Goal: Task Accomplishment & Management: Manage account settings

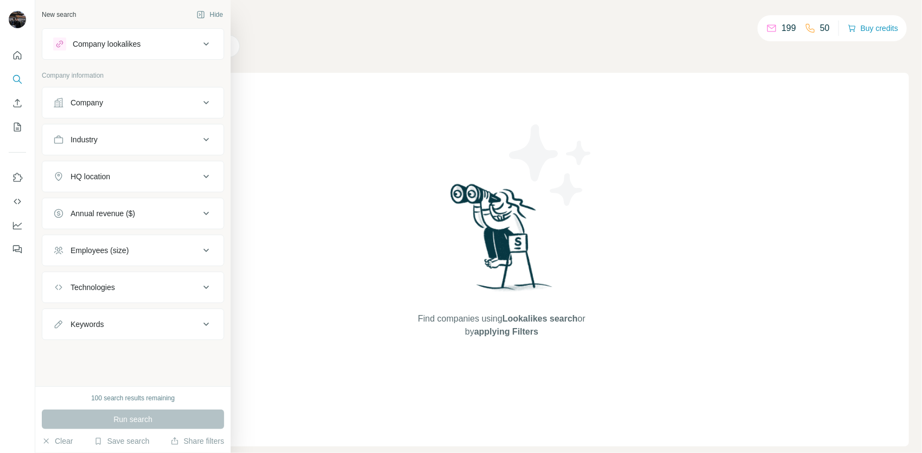
click at [111, 109] on button "Company" at bounding box center [132, 103] width 181 height 26
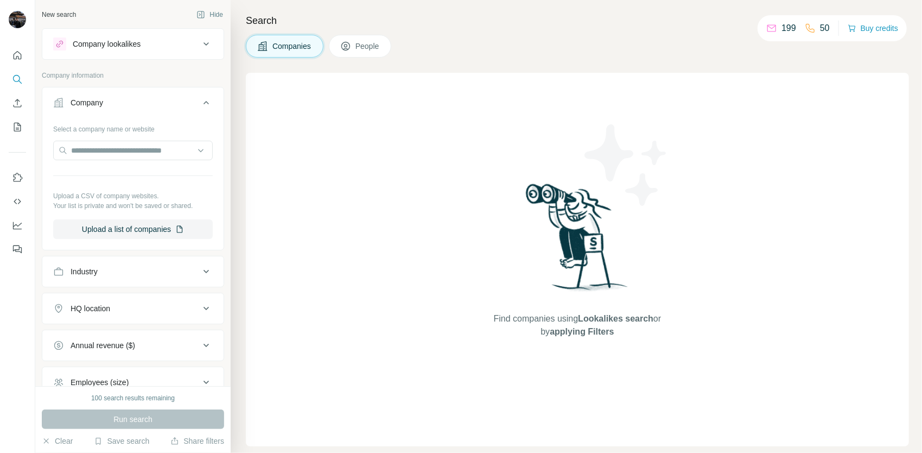
click at [122, 105] on div "Company" at bounding box center [126, 102] width 147 height 11
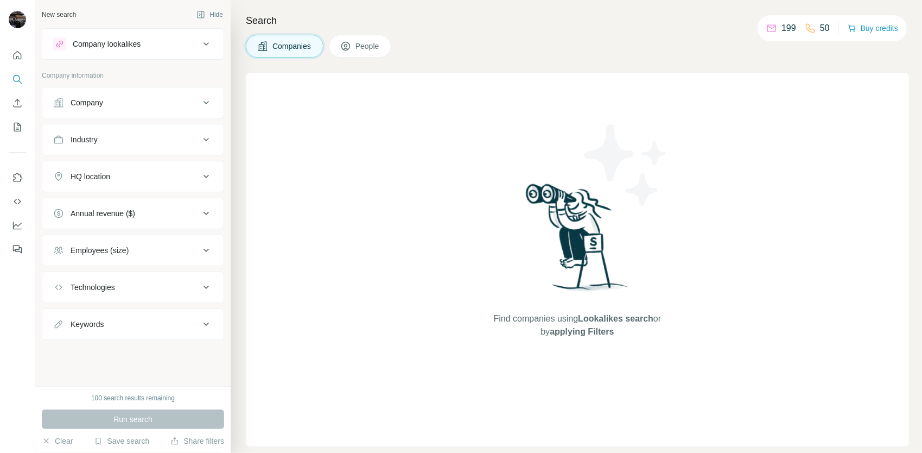
click at [126, 104] on div "Company" at bounding box center [126, 102] width 147 height 11
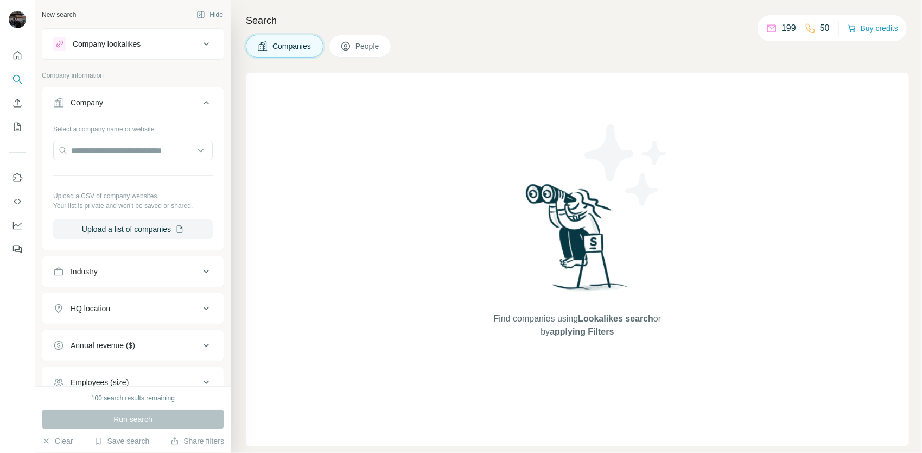
click at [130, 109] on button "Company" at bounding box center [132, 105] width 181 height 30
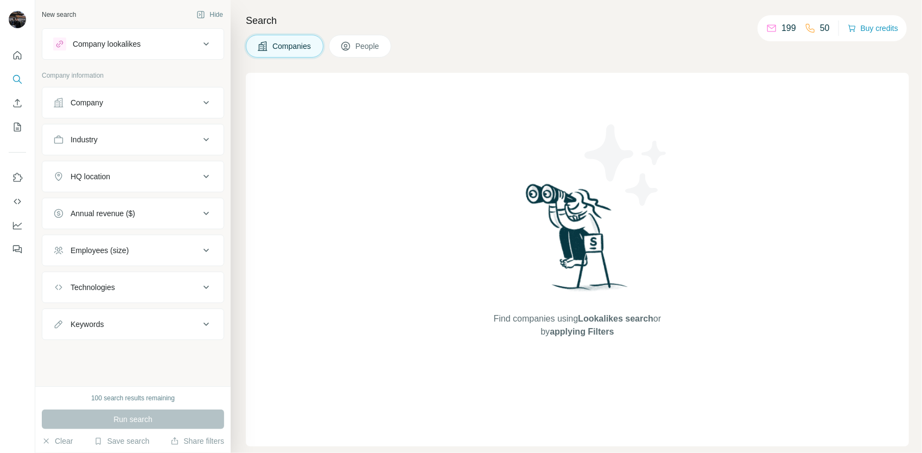
click at [142, 178] on div "HQ location" at bounding box center [126, 176] width 147 height 11
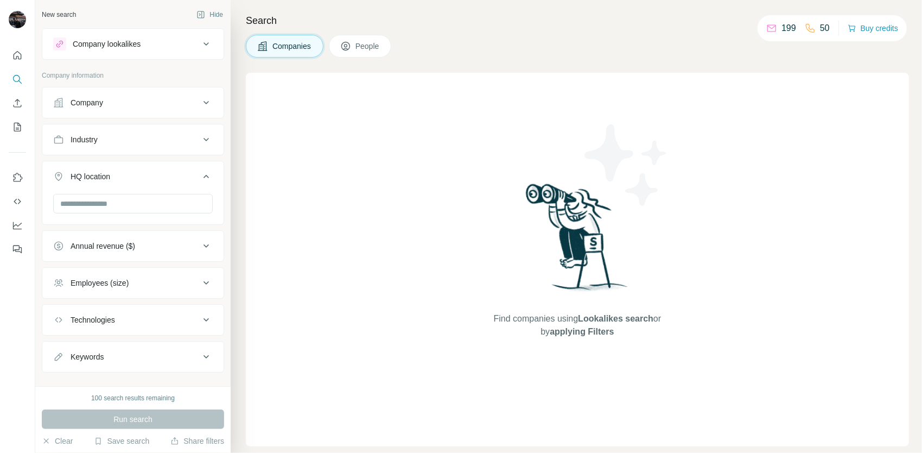
click at [124, 189] on button "HQ location" at bounding box center [132, 178] width 181 height 30
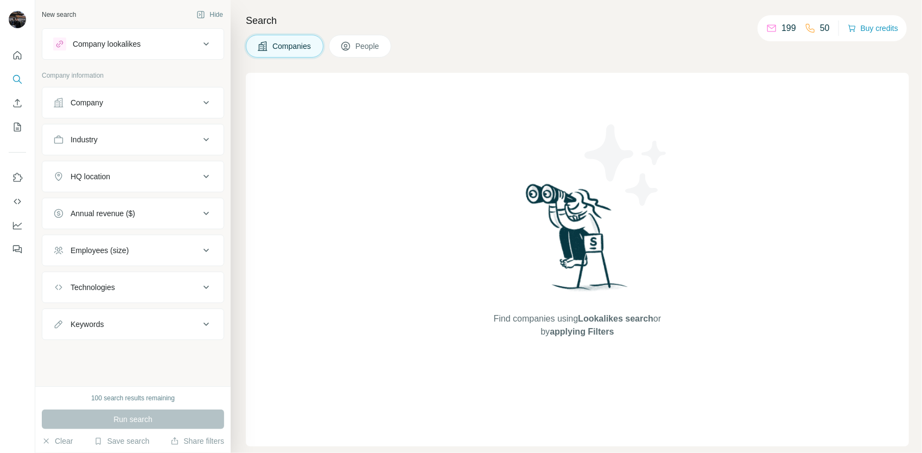
click at [125, 186] on button "HQ location" at bounding box center [132, 176] width 181 height 26
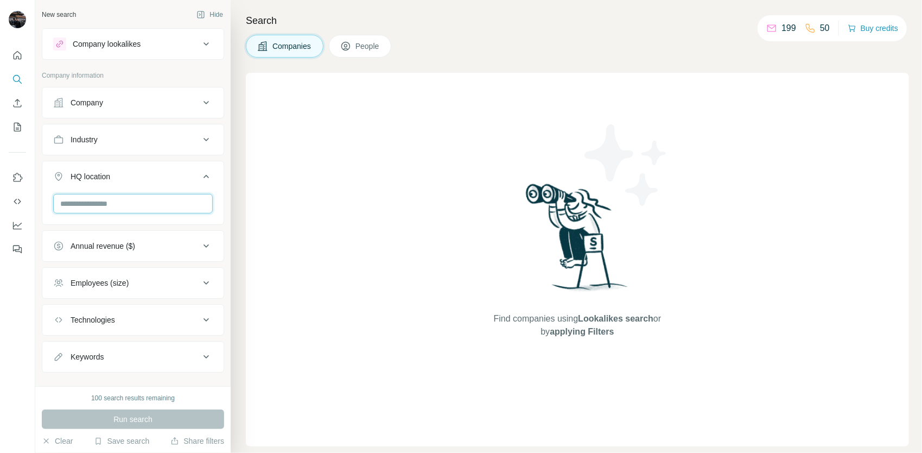
click at [124, 204] on input "text" at bounding box center [133, 204] width 160 height 20
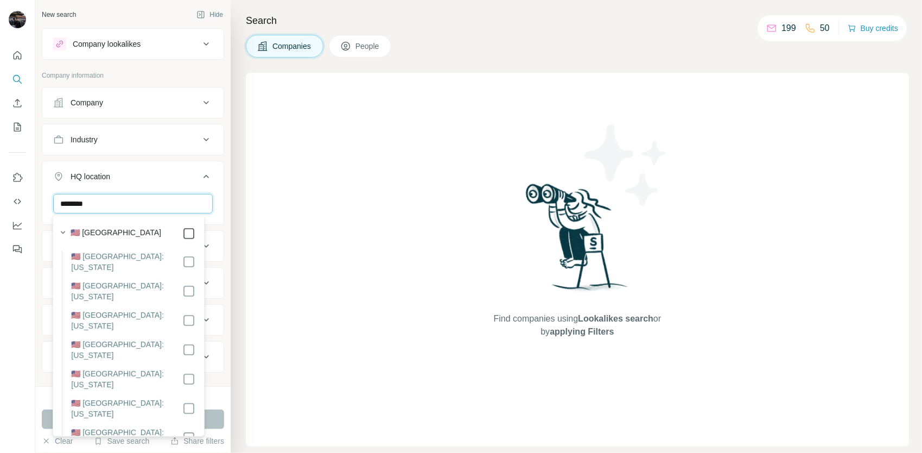
type input "********"
click at [221, 183] on div "New search Hide Company lookalikes Company information Company Industry HQ loca…" at bounding box center [132, 193] width 195 height 386
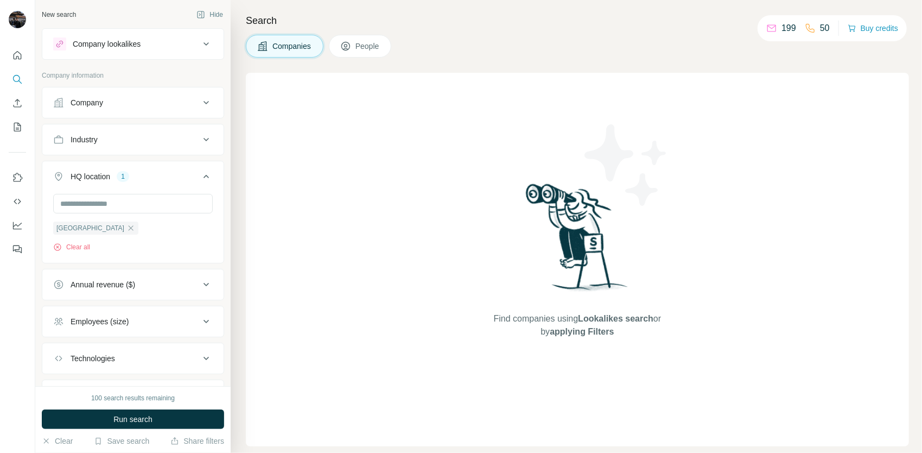
click at [200, 172] on icon at bounding box center [206, 176] width 13 height 13
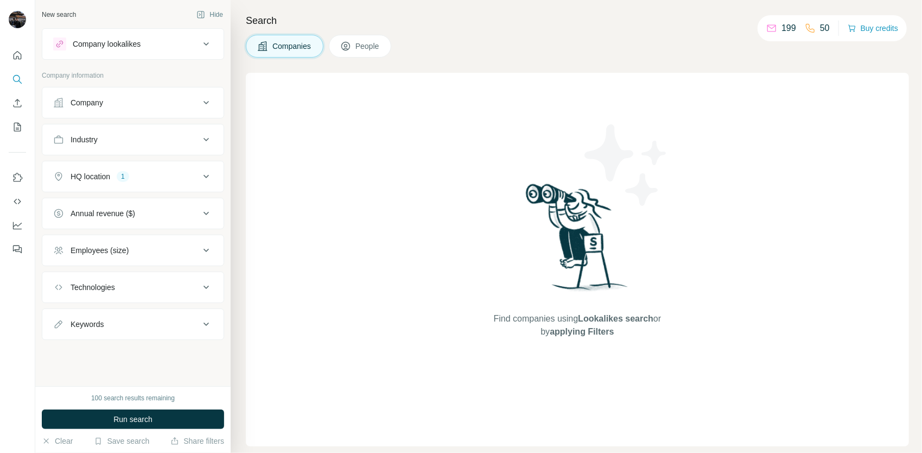
drag, startPoint x: 199, startPoint y: 145, endPoint x: 163, endPoint y: 152, distance: 36.5
click at [199, 144] on button "Industry" at bounding box center [132, 139] width 181 height 26
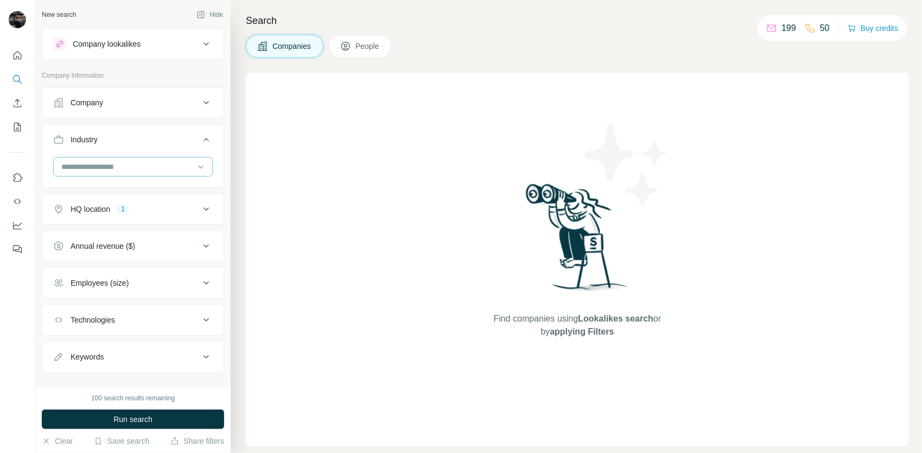
click at [137, 168] on input at bounding box center [127, 167] width 134 height 12
type input "****"
click at [85, 195] on div "SaaS" at bounding box center [128, 190] width 133 height 11
click at [125, 167] on input at bounding box center [127, 167] width 134 height 12
click at [49, 169] on div "SaaS Clear all" at bounding box center [132, 190] width 181 height 67
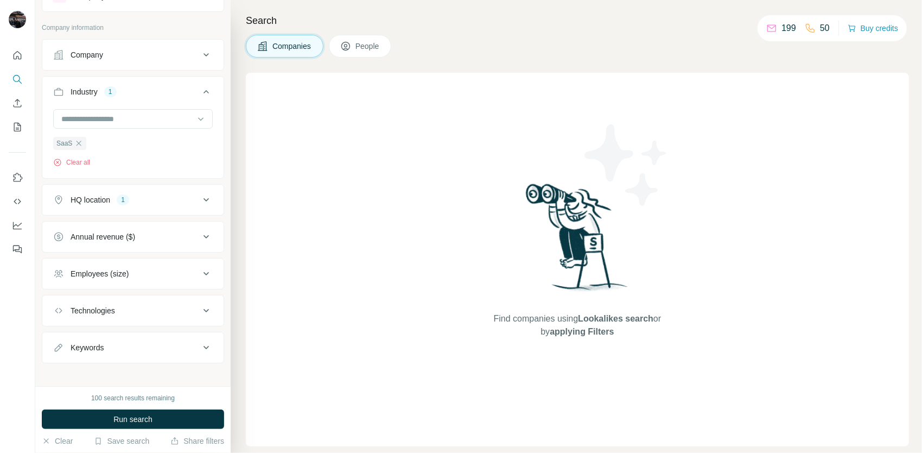
scroll to position [52, 0]
click at [159, 303] on div "Technologies" at bounding box center [126, 306] width 147 height 11
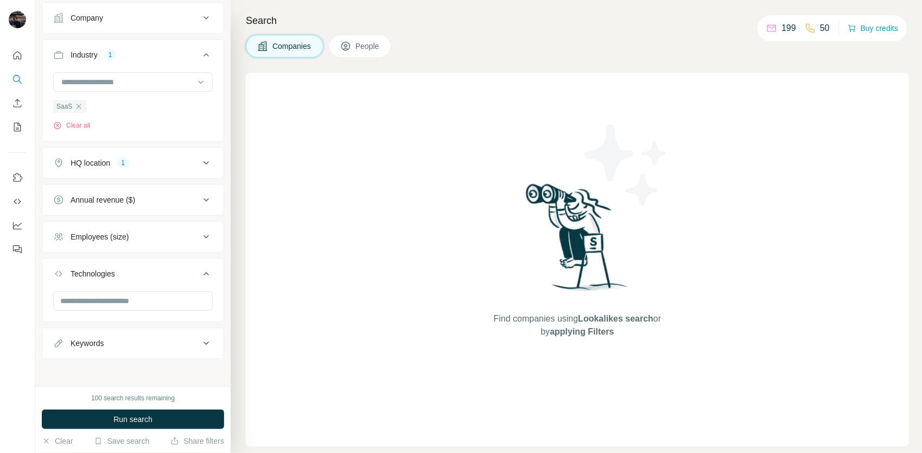
click at [173, 270] on div "Technologies" at bounding box center [126, 273] width 147 height 11
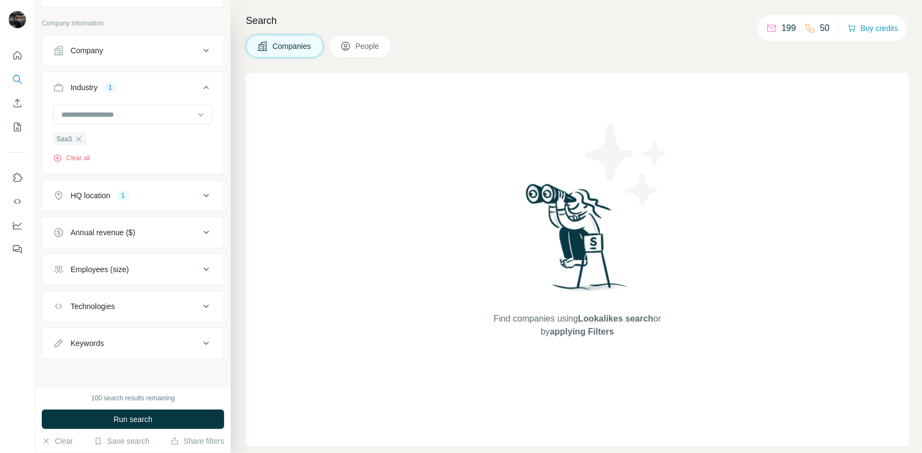
click at [165, 235] on div "Annual revenue ($)" at bounding box center [126, 232] width 147 height 11
click at [157, 229] on div "Annual revenue ($)" at bounding box center [126, 232] width 147 height 11
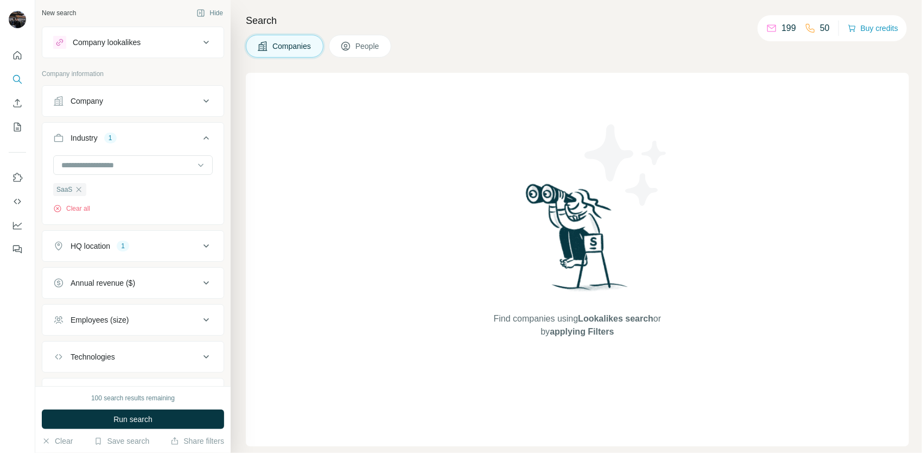
scroll to position [0, 0]
click at [174, 45] on div "Company lookalikes" at bounding box center [126, 43] width 147 height 13
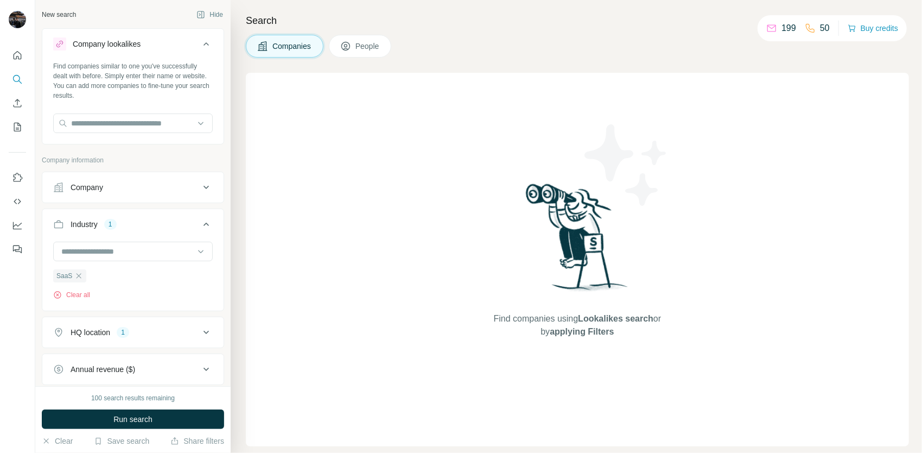
click at [174, 45] on div "Company lookalikes" at bounding box center [126, 43] width 147 height 13
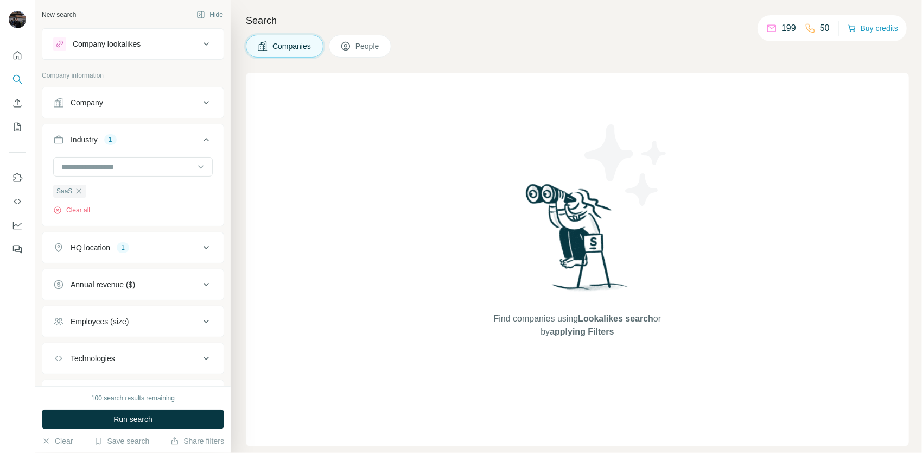
click at [167, 105] on div "Company" at bounding box center [126, 102] width 147 height 11
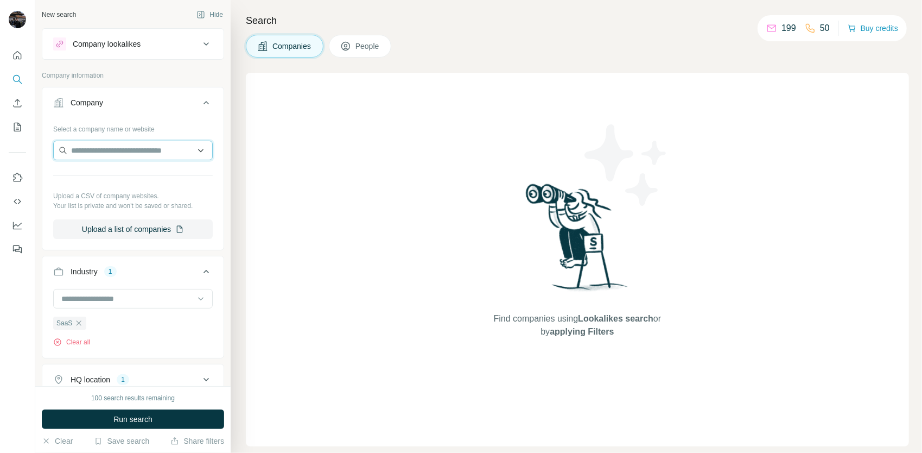
click at [150, 142] on input "text" at bounding box center [133, 151] width 160 height 20
click at [159, 145] on input "text" at bounding box center [133, 151] width 160 height 20
click at [183, 101] on div "Company" at bounding box center [126, 102] width 147 height 11
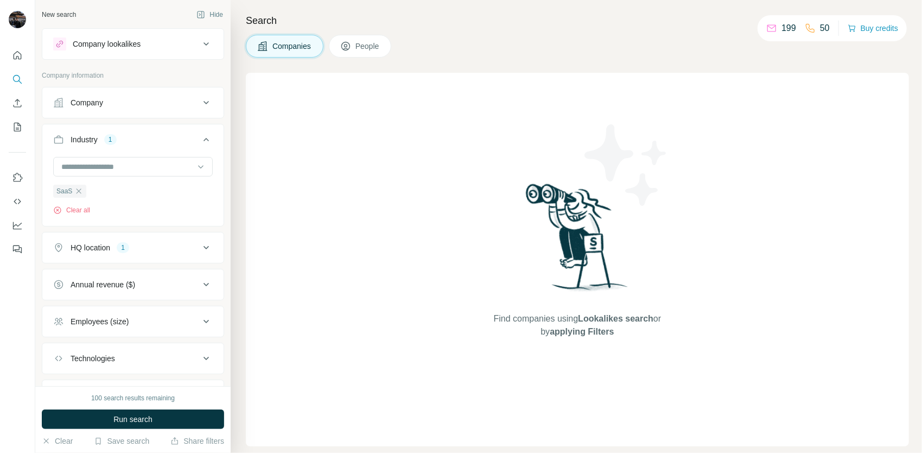
scroll to position [52, 0]
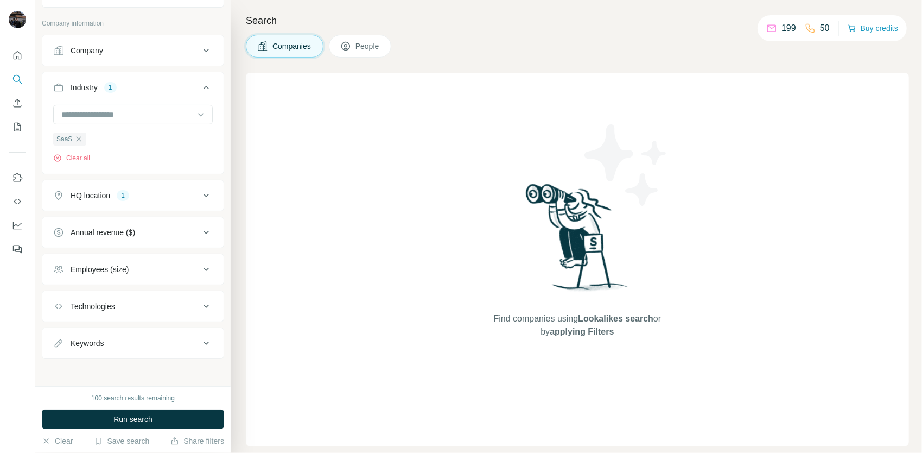
click at [153, 199] on div "HQ location 1" at bounding box center [126, 195] width 147 height 11
click at [190, 197] on div "HQ location 1" at bounding box center [126, 195] width 147 height 11
click at [185, 306] on div "Technologies" at bounding box center [126, 306] width 147 height 11
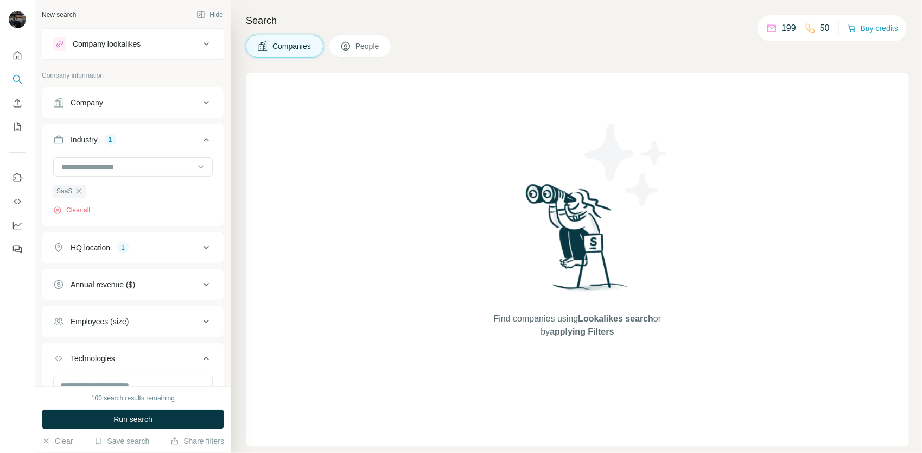
scroll to position [0, 0]
click at [360, 42] on span "People" at bounding box center [368, 46] width 25 height 11
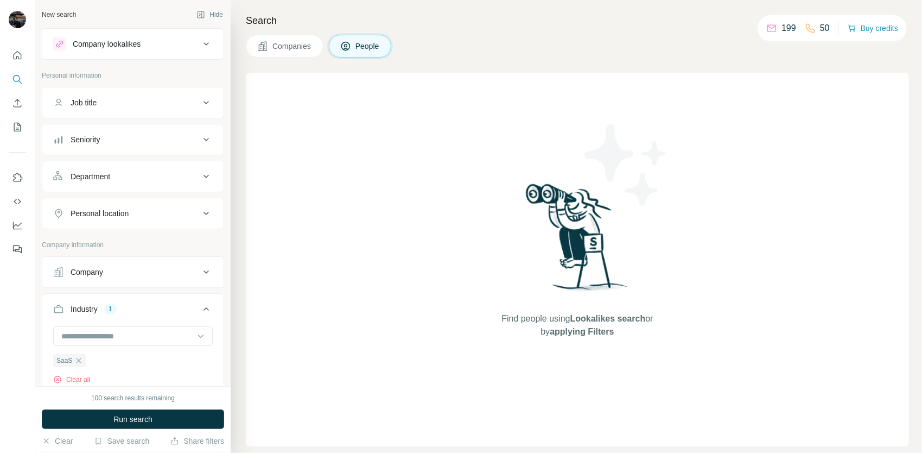
click at [161, 105] on div "Job title" at bounding box center [126, 102] width 147 height 11
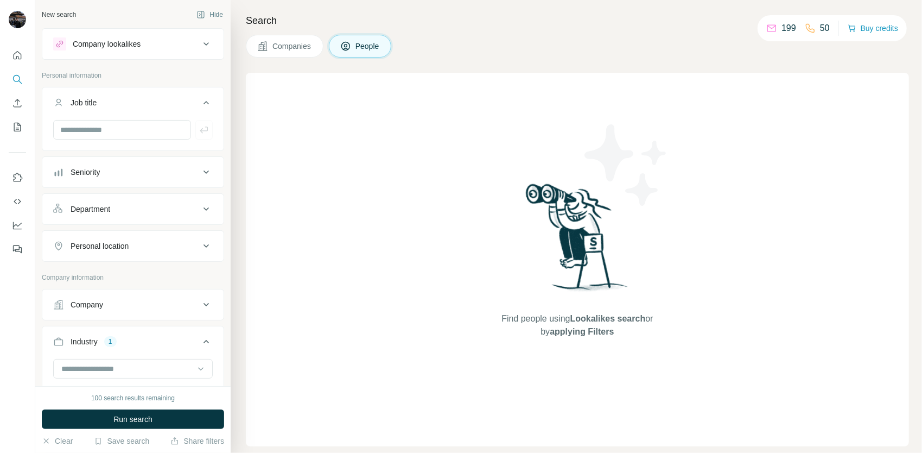
click at [161, 104] on div "Job title" at bounding box center [126, 102] width 147 height 11
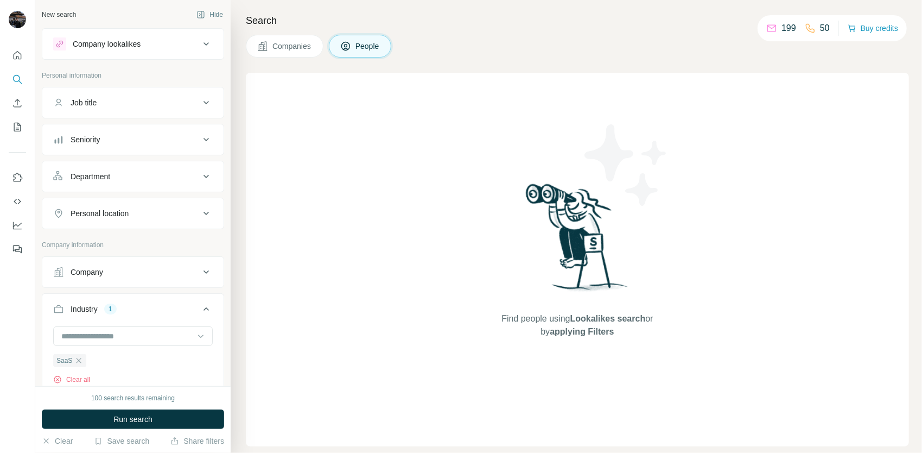
click at [184, 180] on div "Department" at bounding box center [126, 176] width 147 height 11
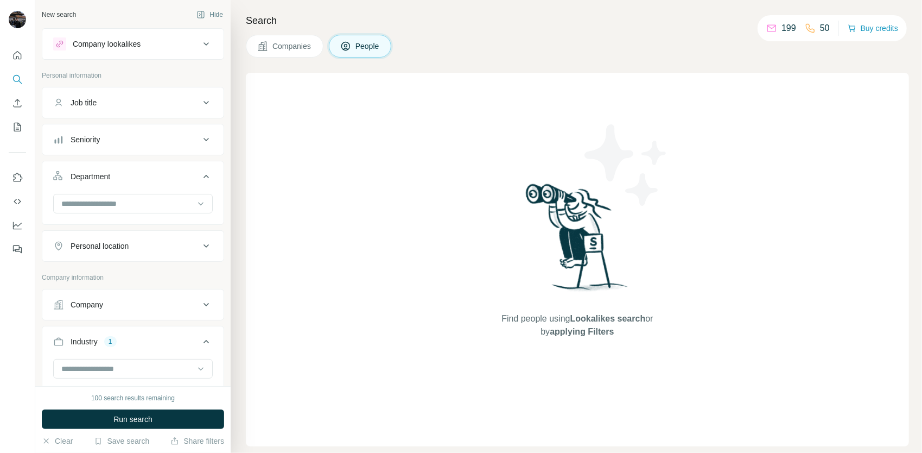
click at [173, 176] on div "Department" at bounding box center [126, 176] width 147 height 11
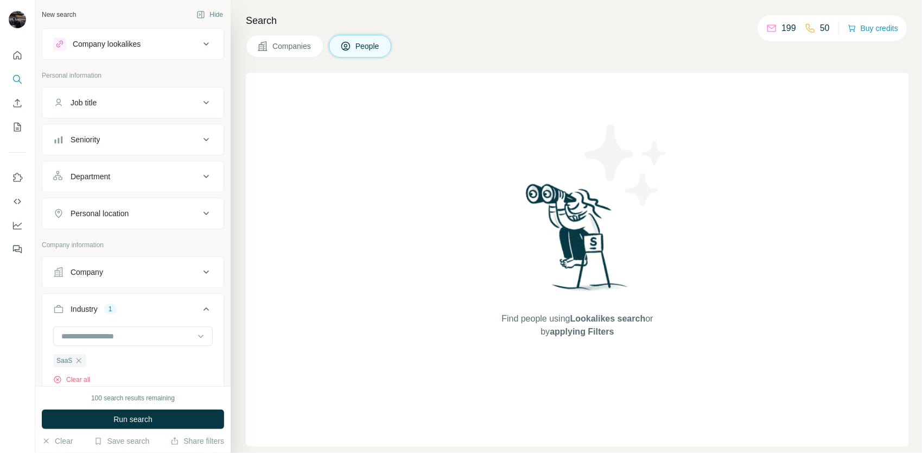
click at [178, 143] on div "Seniority" at bounding box center [126, 139] width 147 height 11
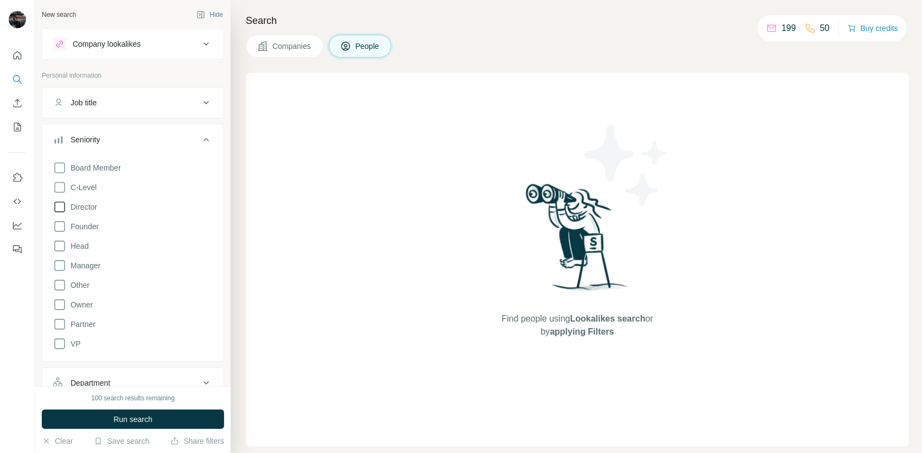
click at [59, 210] on icon at bounding box center [59, 206] width 13 height 13
click at [63, 265] on icon at bounding box center [59, 265] width 13 height 13
click at [56, 286] on icon at bounding box center [59, 285] width 13 height 13
click at [62, 324] on icon at bounding box center [59, 324] width 13 height 13
click at [200, 137] on icon at bounding box center [206, 139] width 13 height 13
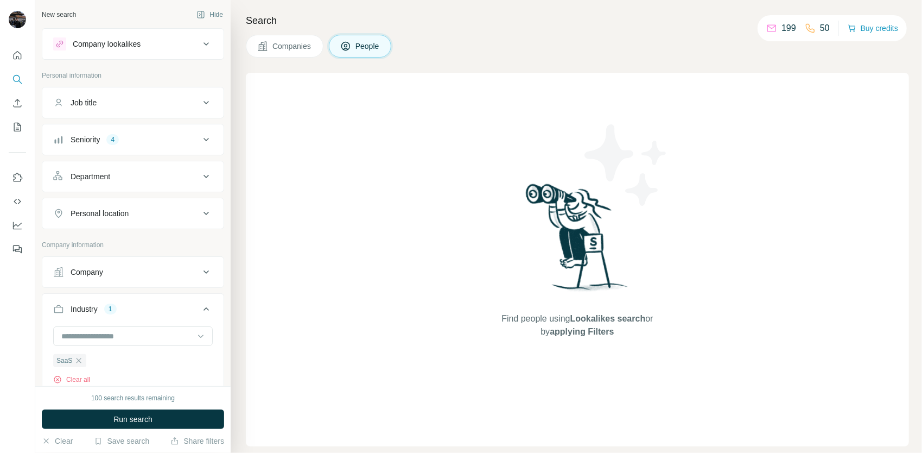
click at [188, 105] on div "Job title" at bounding box center [126, 102] width 147 height 11
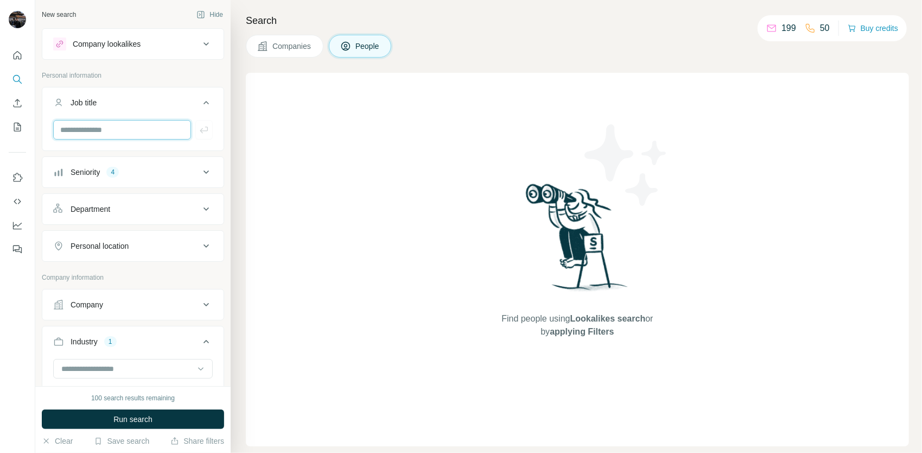
click at [168, 122] on input "text" at bounding box center [122, 130] width 138 height 20
click at [178, 106] on div "Job title" at bounding box center [126, 102] width 147 height 11
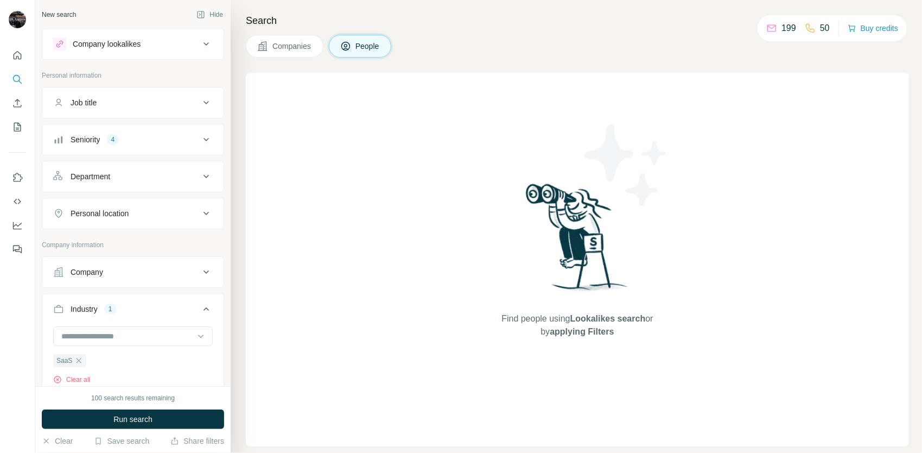
click at [186, 185] on button "Department" at bounding box center [132, 176] width 181 height 26
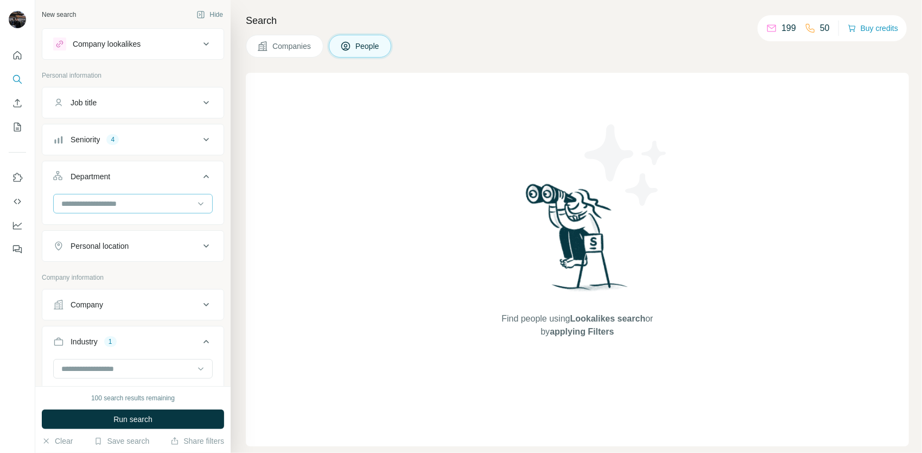
click at [168, 199] on input at bounding box center [127, 204] width 134 height 12
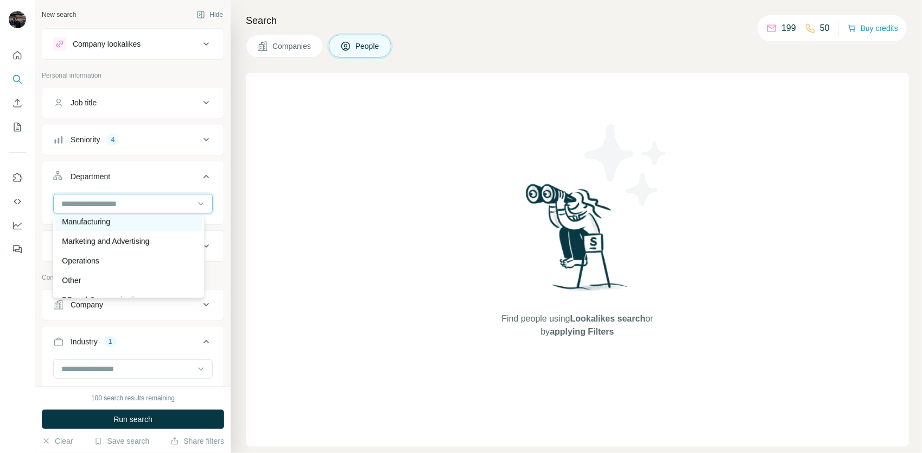
scroll to position [271, 0]
click at [116, 233] on div "Operations" at bounding box center [128, 229] width 133 height 11
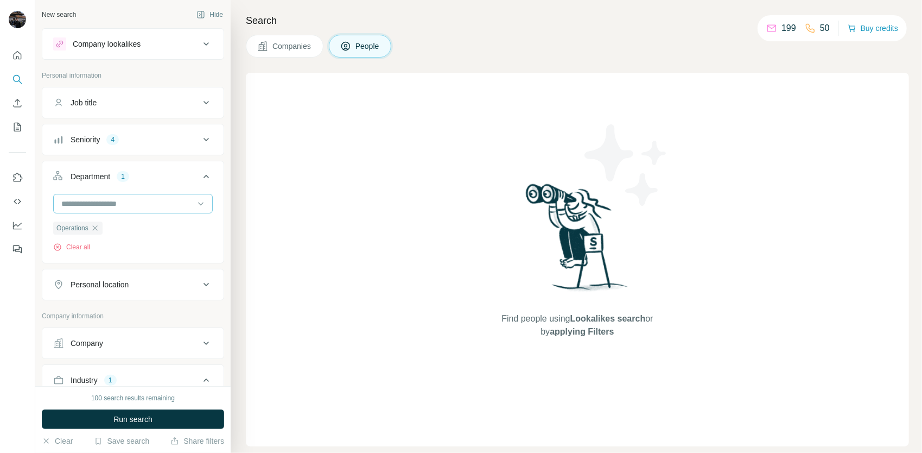
click at [130, 205] on input at bounding box center [127, 204] width 134 height 12
click at [104, 291] on div "Product" at bounding box center [128, 296] width 133 height 11
click at [143, 199] on input at bounding box center [127, 204] width 134 height 12
type input "*"
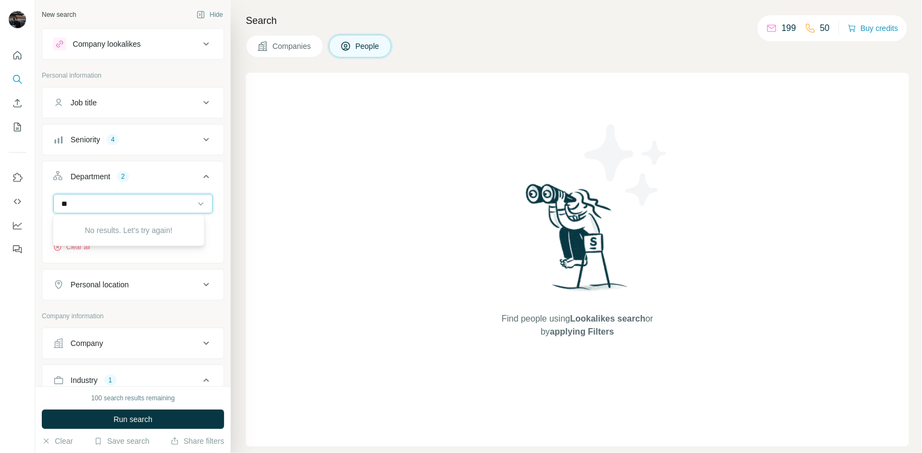
type input "*"
type input "****"
click at [127, 225] on div "Engineering" at bounding box center [128, 226] width 133 height 11
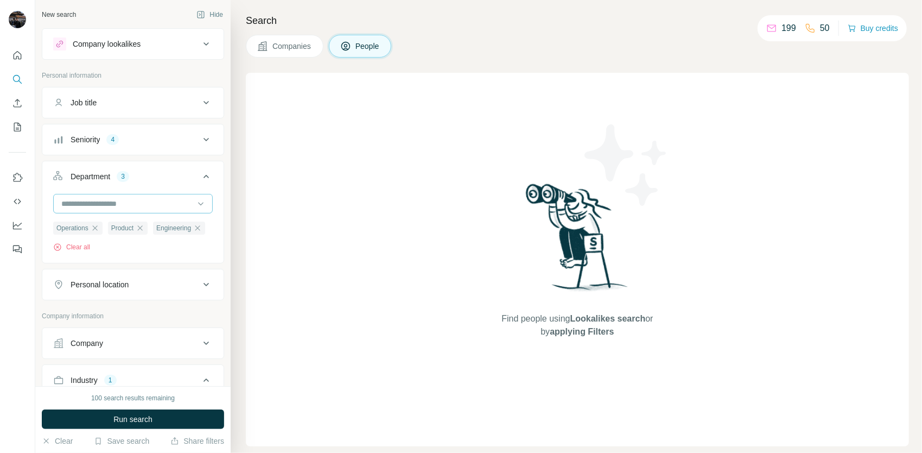
click at [156, 205] on input at bounding box center [127, 204] width 134 height 12
click at [46, 223] on div "Operations Product Engineering Clear all" at bounding box center [132, 227] width 181 height 67
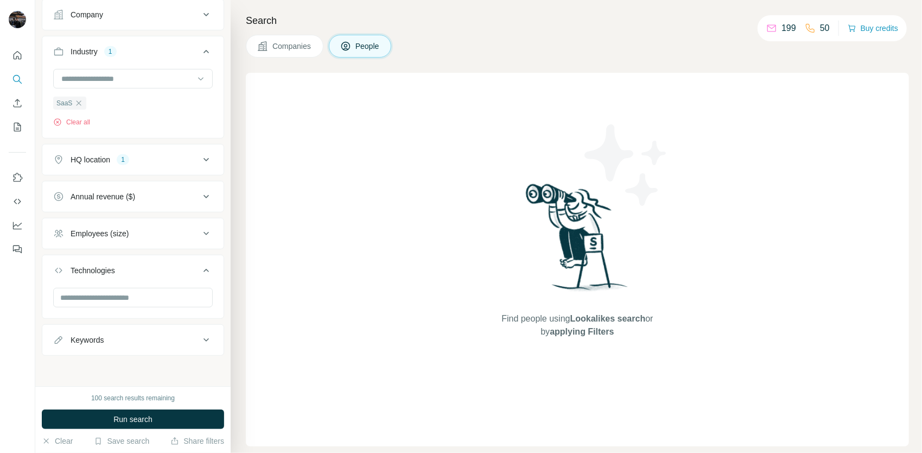
scroll to position [343, 0]
click at [121, 298] on input "text" at bounding box center [133, 298] width 160 height 20
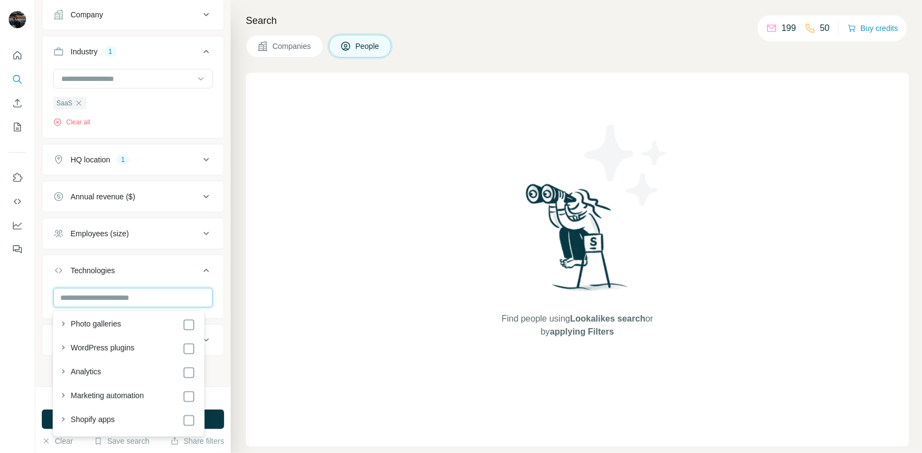
scroll to position [0, 0]
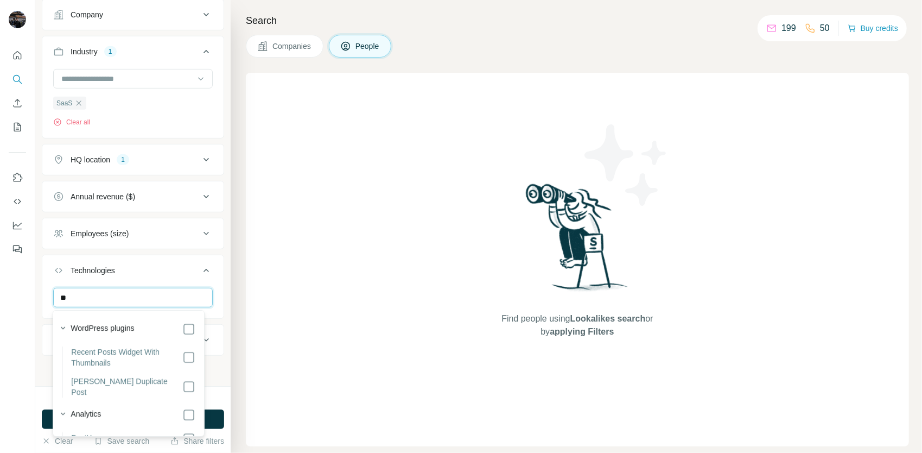
type input "*"
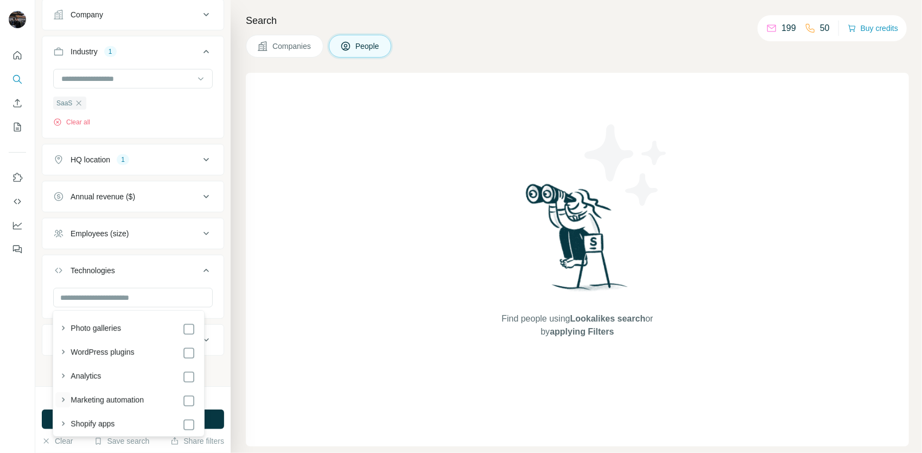
click at [67, 397] on icon "button" at bounding box center [63, 399] width 11 height 11
click at [64, 397] on icon "button" at bounding box center [63, 399] width 11 height 11
click at [61, 376] on icon "button" at bounding box center [63, 375] width 11 height 11
click at [64, 378] on icon "button" at bounding box center [63, 375] width 11 height 11
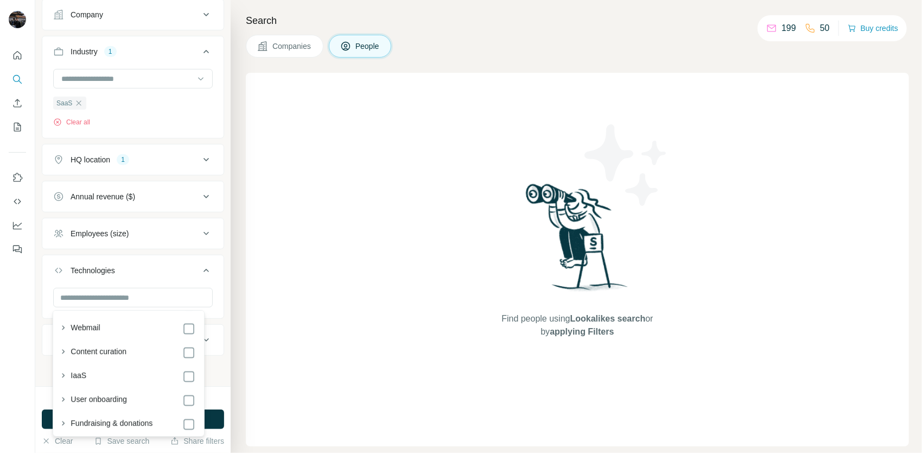
scroll to position [1675, 0]
click at [64, 374] on icon "button" at bounding box center [63, 373] width 11 height 11
click at [63, 374] on icon "button" at bounding box center [63, 373] width 4 height 3
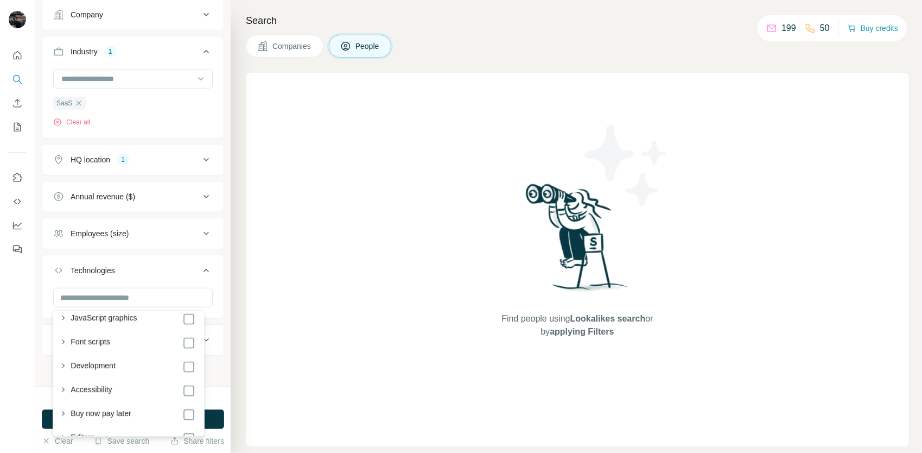
scroll to position [1512, 0]
click at [37, 302] on div "New search Hide Company lookalikes Personal information Job title Seniority 4 D…" at bounding box center [132, 193] width 195 height 386
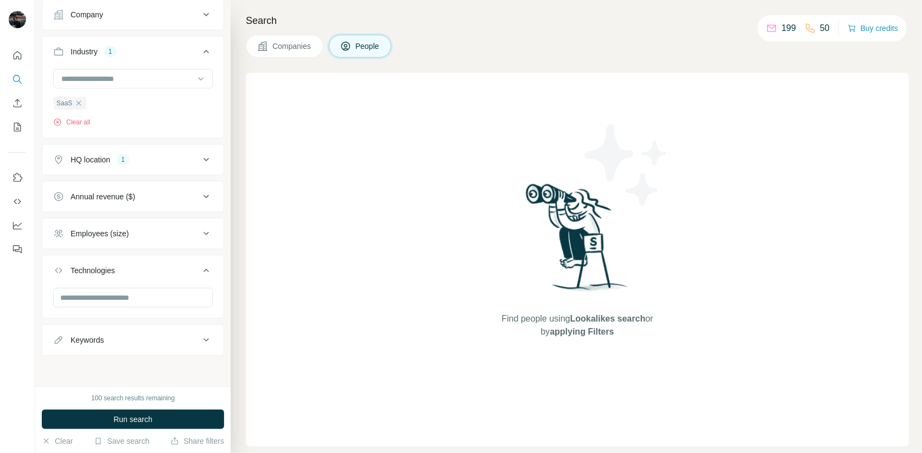
scroll to position [343, 0]
click at [169, 339] on div "Keywords" at bounding box center [126, 339] width 147 height 11
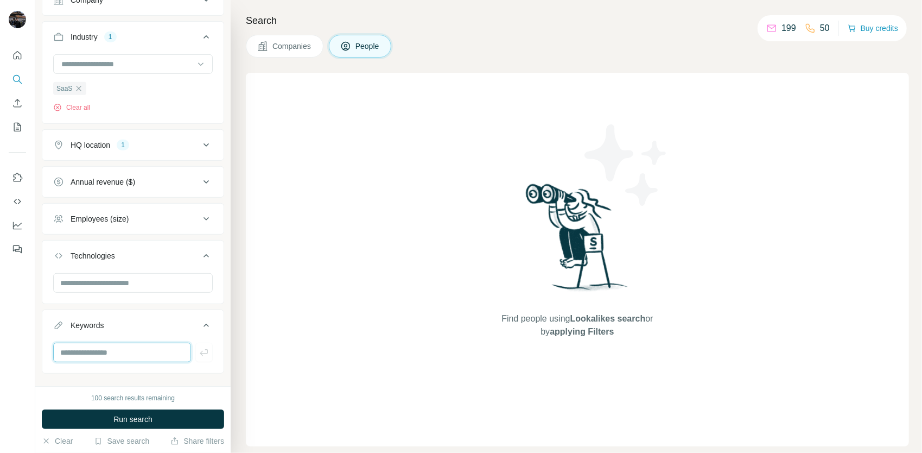
click at [121, 362] on input "text" at bounding box center [122, 353] width 138 height 20
type input "*"
type input "*********"
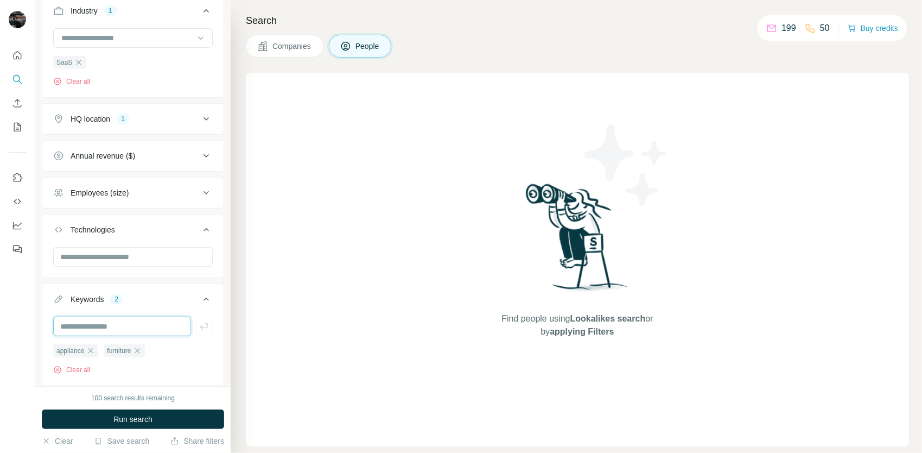
scroll to position [414, 0]
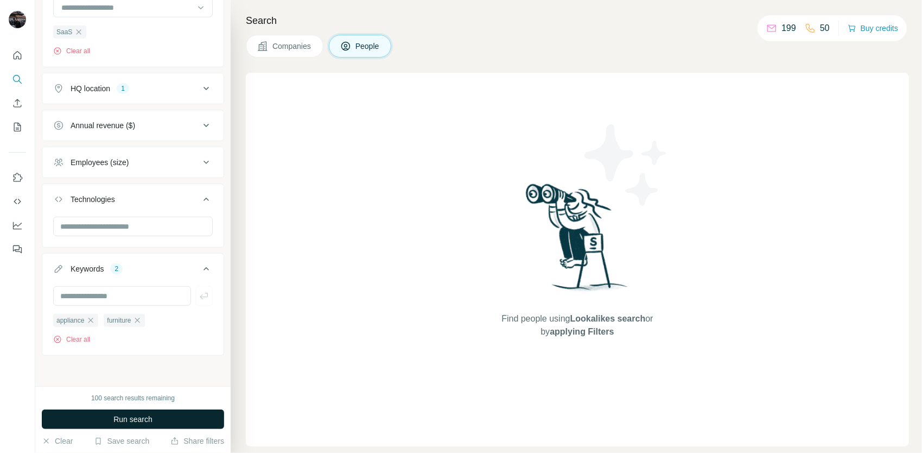
click at [110, 415] on button "Run search" at bounding box center [133, 419] width 182 height 20
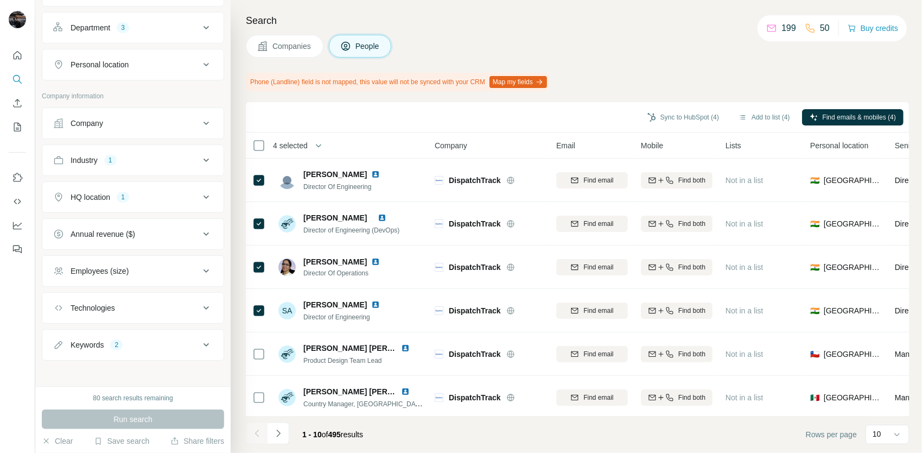
click at [438, 68] on div "Search Companies People Phone (Landline) field is not mapped, this value will n…" at bounding box center [577, 226] width 692 height 453
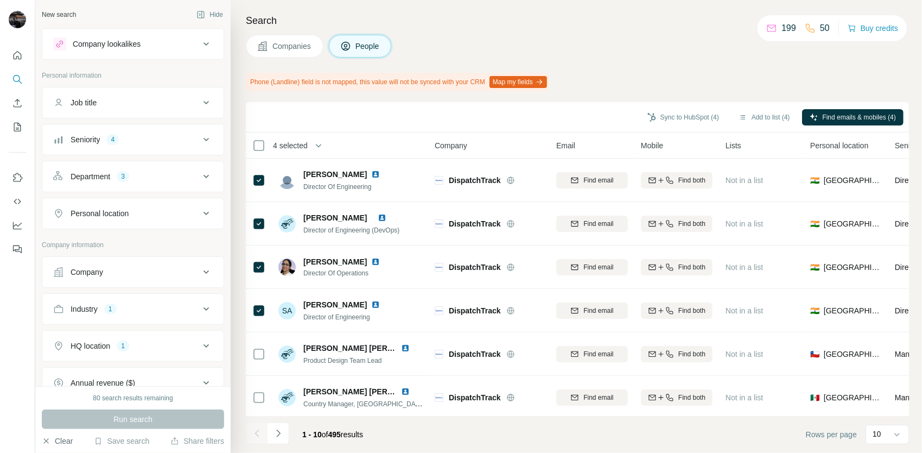
click at [64, 442] on button "Clear" at bounding box center [57, 440] width 31 height 11
click at [143, 34] on button "Company lookalikes" at bounding box center [132, 44] width 181 height 26
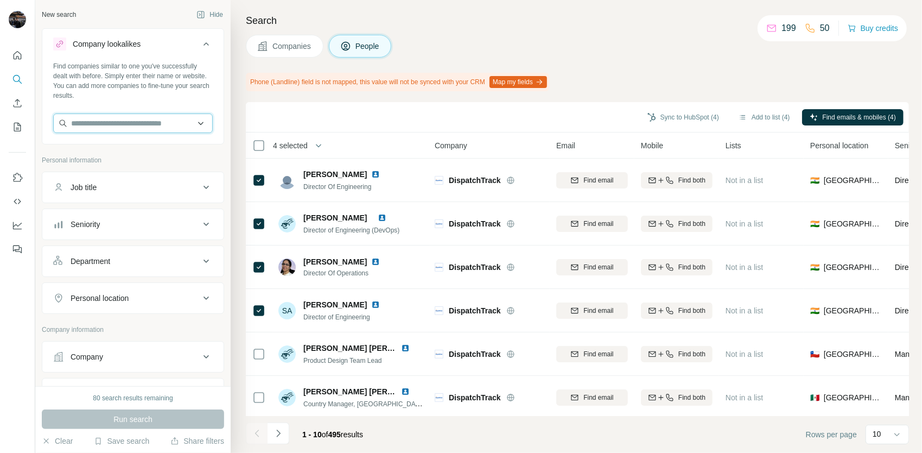
click at [143, 125] on input "text" at bounding box center [133, 123] width 160 height 20
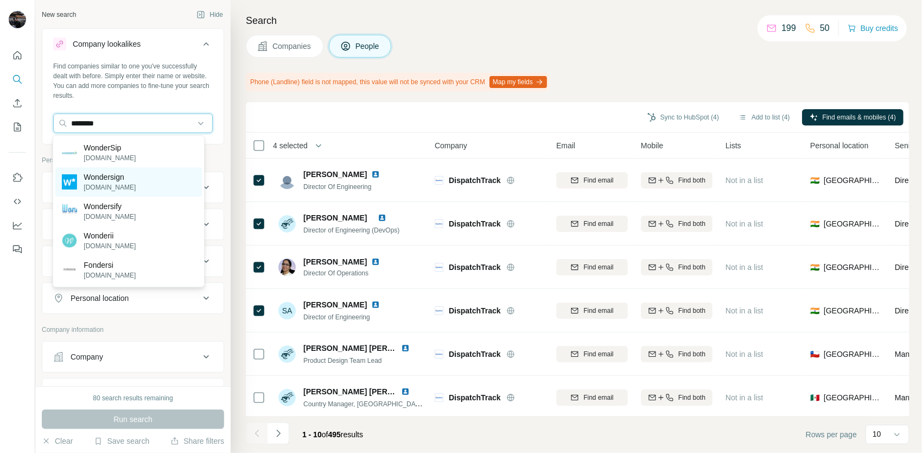
type input "********"
click at [116, 177] on p "Wondersign" at bounding box center [110, 177] width 52 height 11
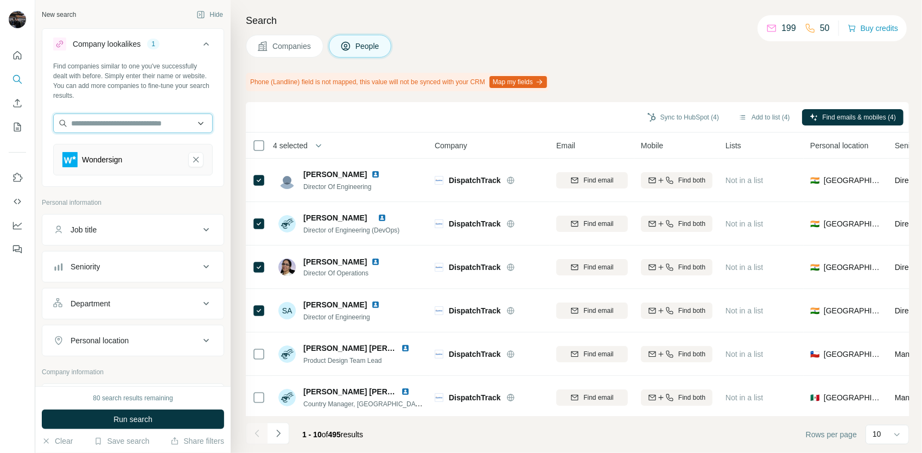
click at [140, 124] on input "text" at bounding box center [133, 123] width 160 height 20
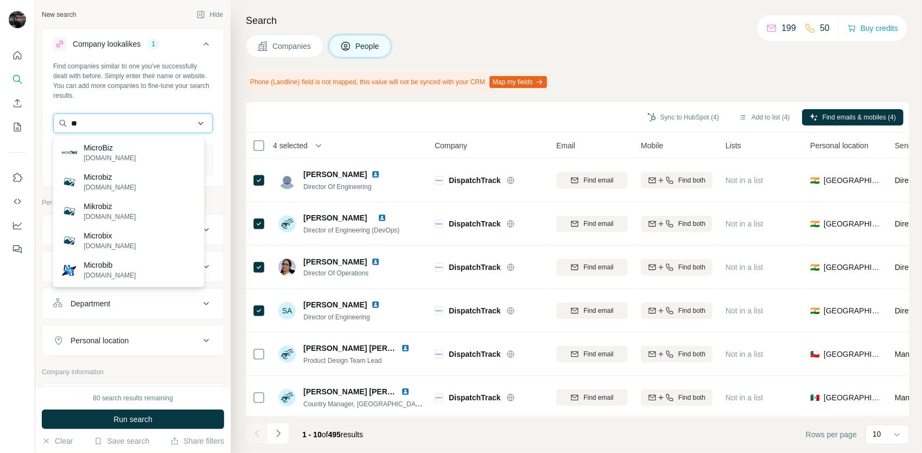
type input "*"
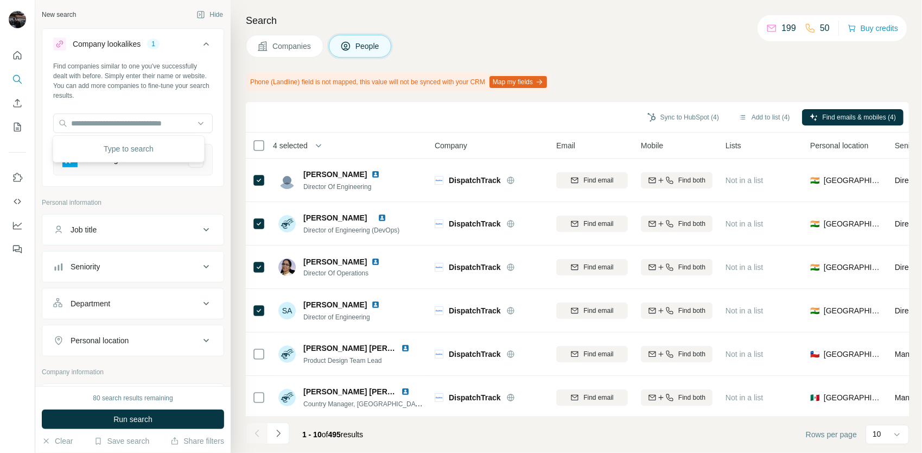
click at [166, 106] on div "Find companies similar to one you've successfully dealt with before. Simply ent…" at bounding box center [132, 122] width 181 height 123
click at [143, 124] on input "text" at bounding box center [133, 123] width 160 height 20
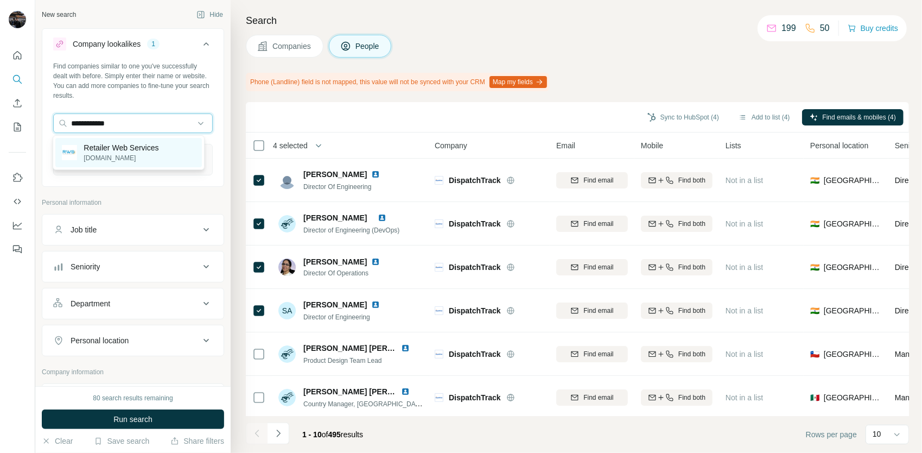
type input "**********"
click at [137, 157] on p "retailerwebservices.com" at bounding box center [121, 158] width 75 height 10
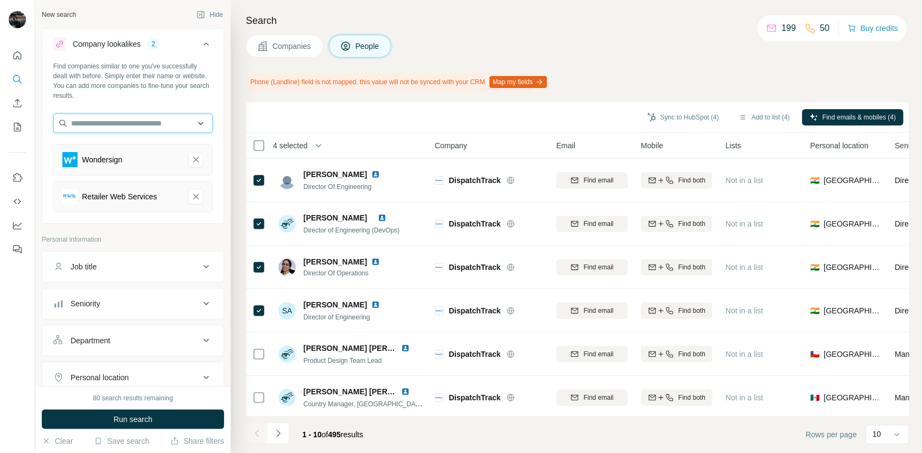
click at [130, 130] on input "text" at bounding box center [133, 123] width 160 height 20
click at [164, 119] on input "text" at bounding box center [133, 123] width 160 height 20
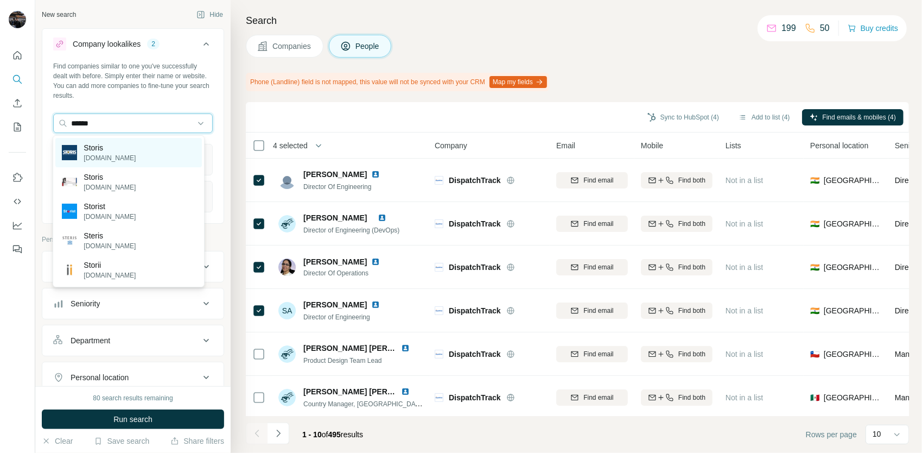
type input "******"
click at [112, 155] on p "storis.com" at bounding box center [110, 158] width 52 height 10
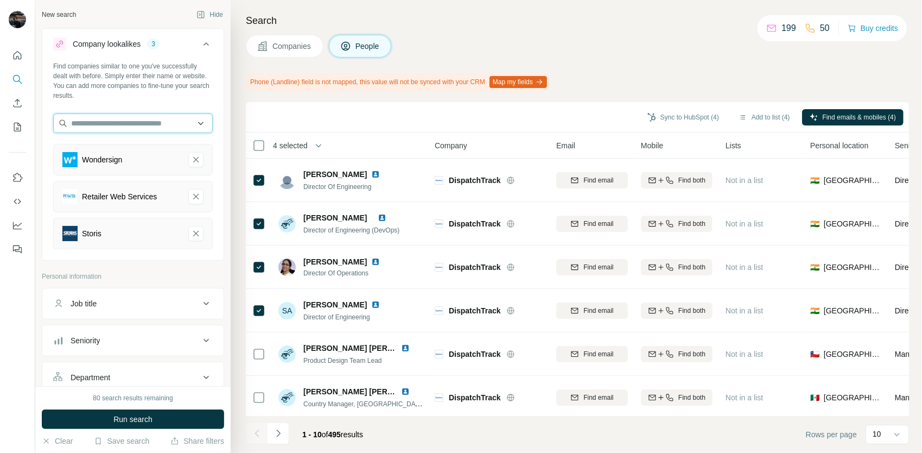
click at [130, 121] on input "text" at bounding box center [133, 123] width 160 height 20
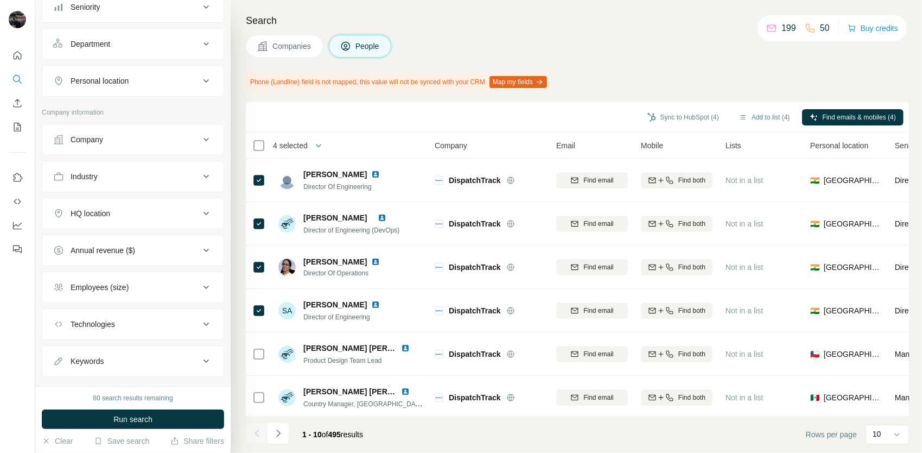
scroll to position [349, 0]
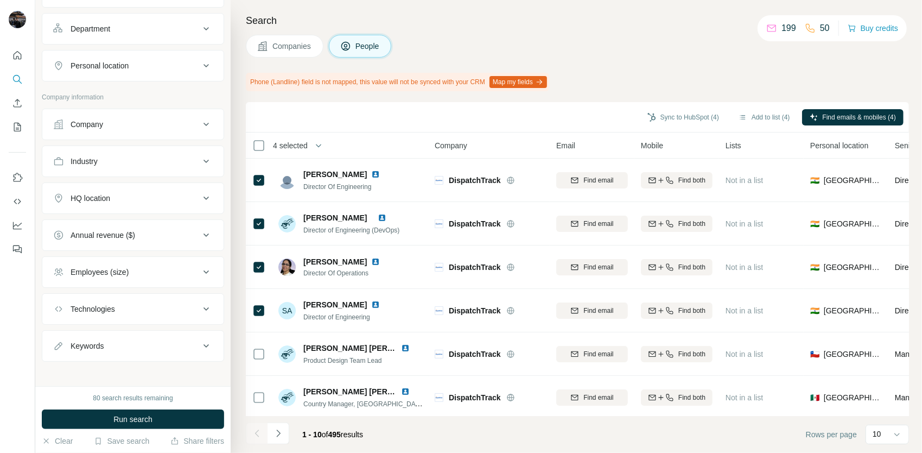
click at [166, 194] on div "HQ location" at bounding box center [126, 198] width 147 height 11
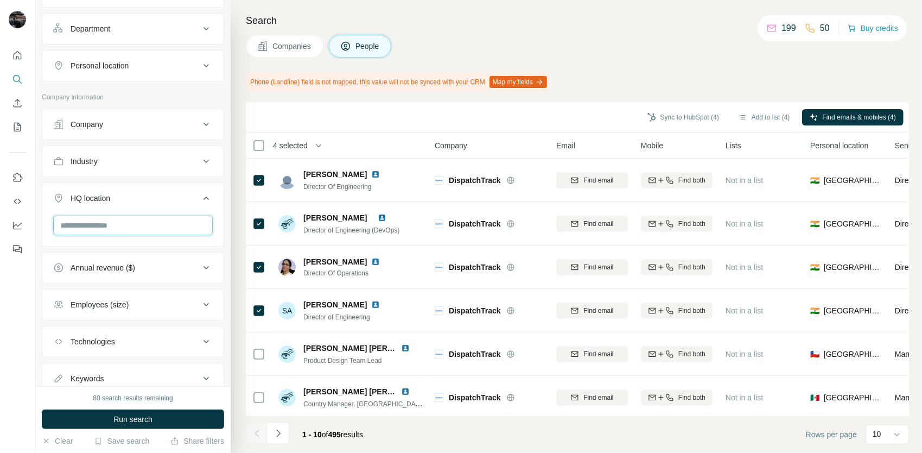
click at [119, 225] on input "text" at bounding box center [133, 226] width 160 height 20
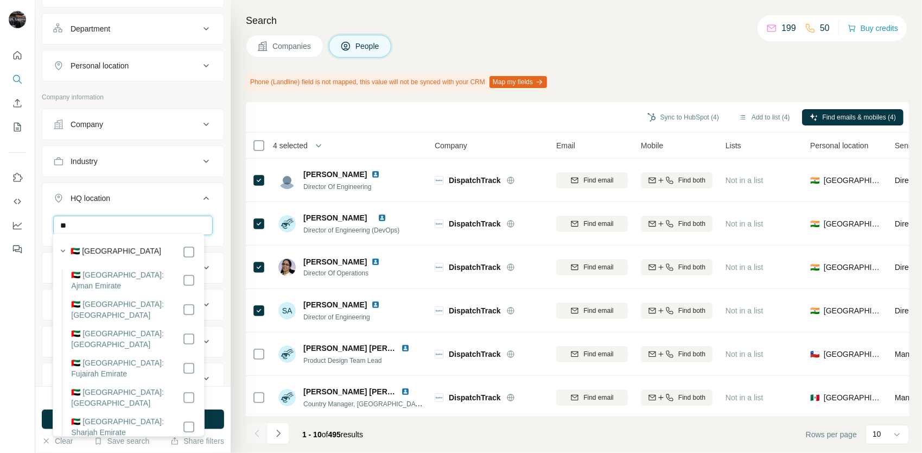
type input "*"
type input "*********"
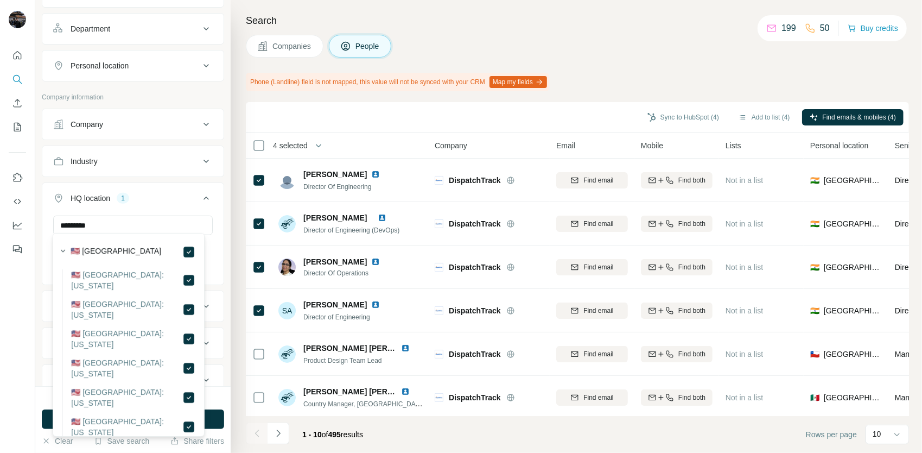
click at [206, 192] on button "HQ location 1" at bounding box center [132, 200] width 181 height 30
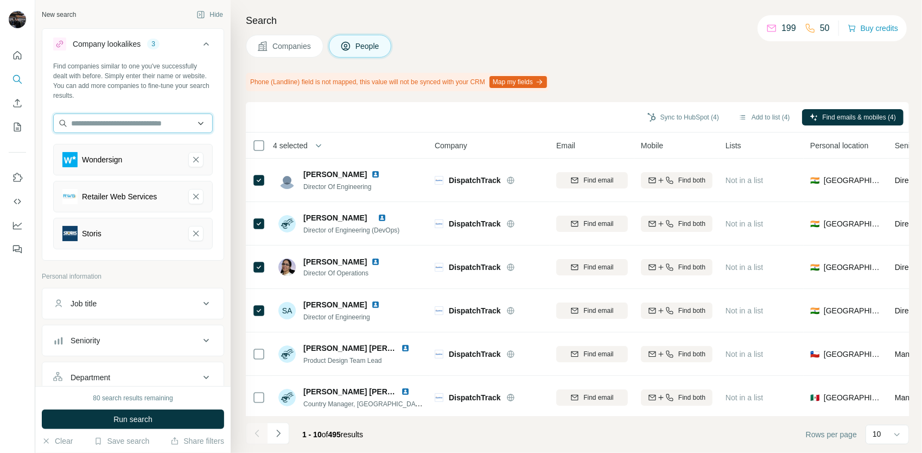
click at [142, 128] on input "text" at bounding box center [133, 123] width 160 height 20
click at [131, 252] on div "Find companies similar to one you've successfully dealt with before. Simply ent…" at bounding box center [132, 159] width 181 height 197
click at [135, 123] on input "text" at bounding box center [133, 123] width 160 height 20
click at [136, 258] on div "Company lookalikes 3 Find companies similar to one you've successfully dealt wi…" at bounding box center [133, 144] width 182 height 232
click at [125, 115] on input "text" at bounding box center [133, 123] width 160 height 20
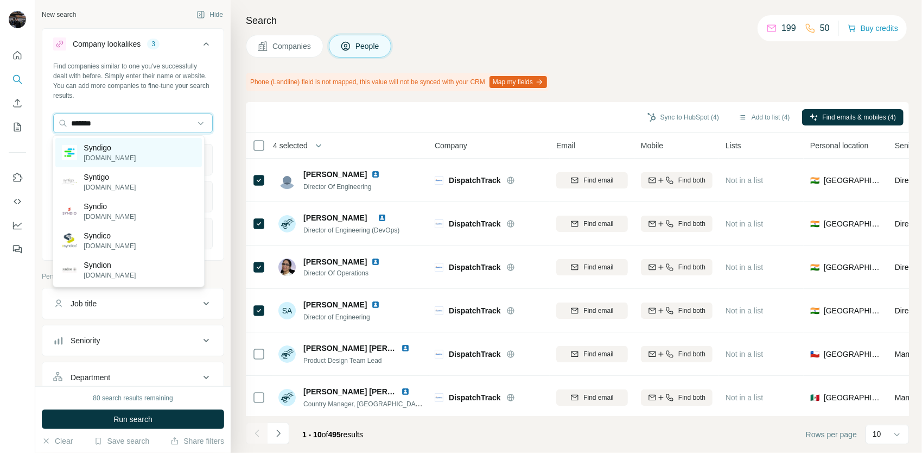
type input "*******"
click at [130, 150] on div "Syndigo syndigo.com" at bounding box center [128, 152] width 146 height 29
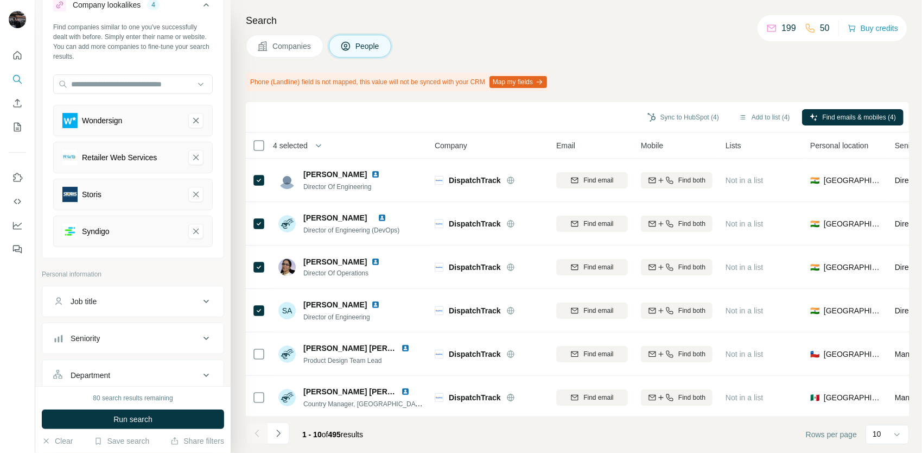
scroll to position [217, 0]
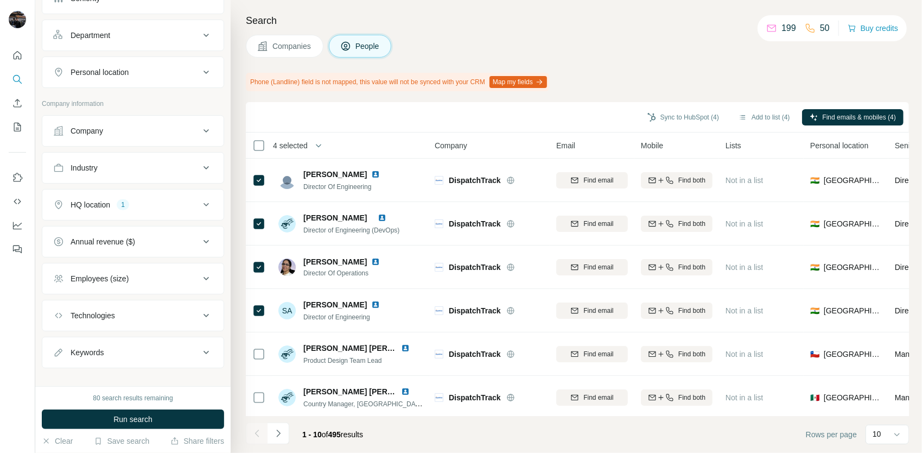
scroll to position [385, 0]
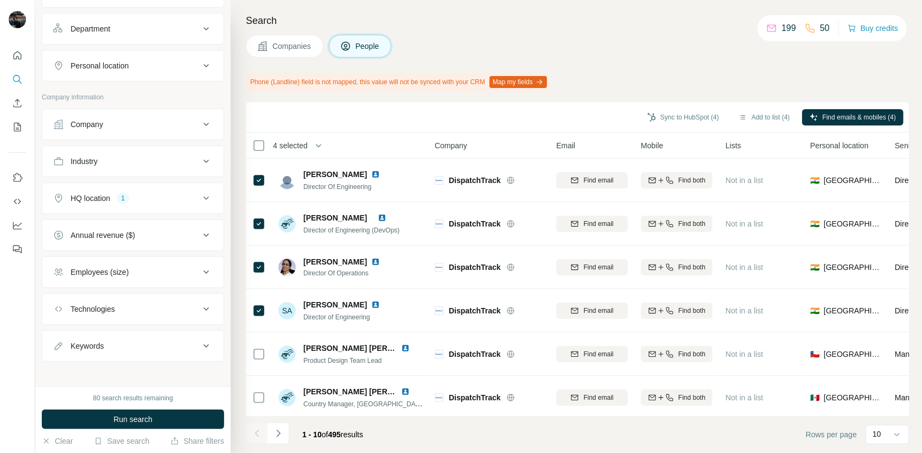
click at [149, 334] on button "Keywords" at bounding box center [132, 346] width 181 height 26
click at [126, 365] on input "text" at bounding box center [122, 373] width 138 height 20
type input "*"
type input "**********"
type input "*********"
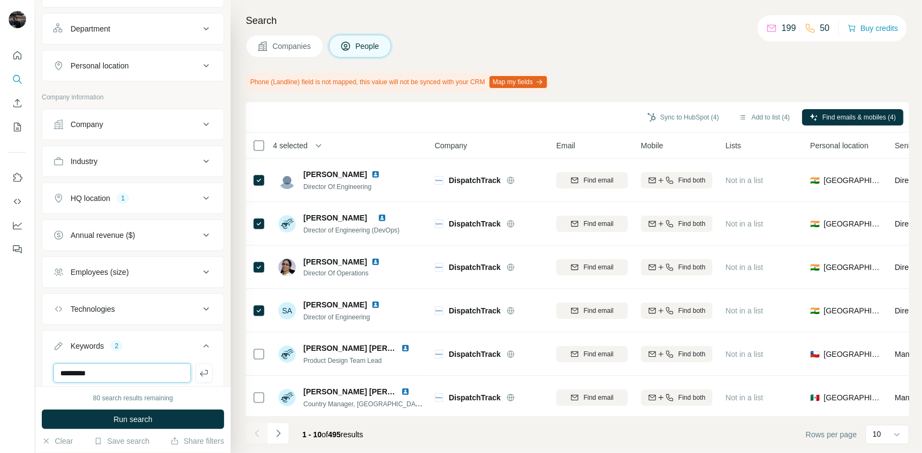
type input "*********"
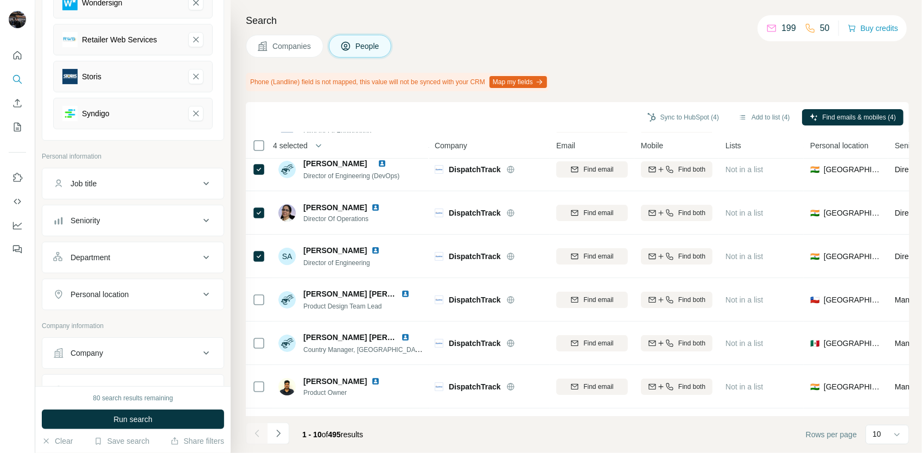
scroll to position [41, 0]
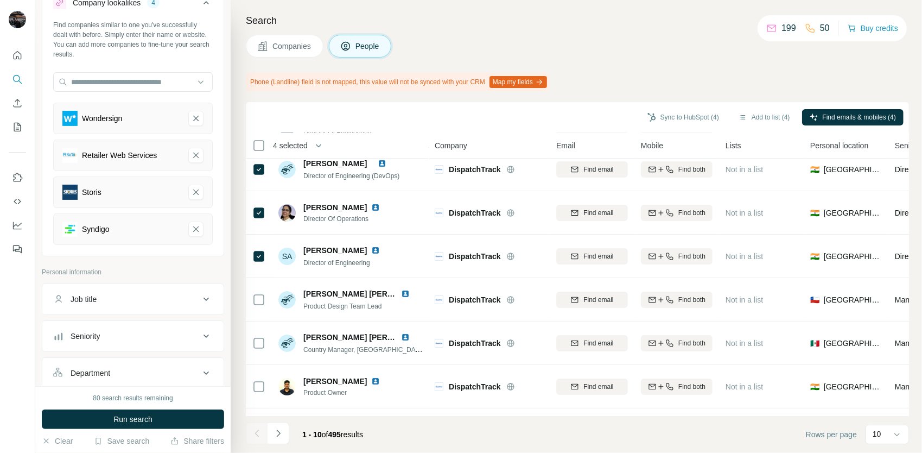
click at [264, 43] on icon at bounding box center [262, 46] width 11 height 11
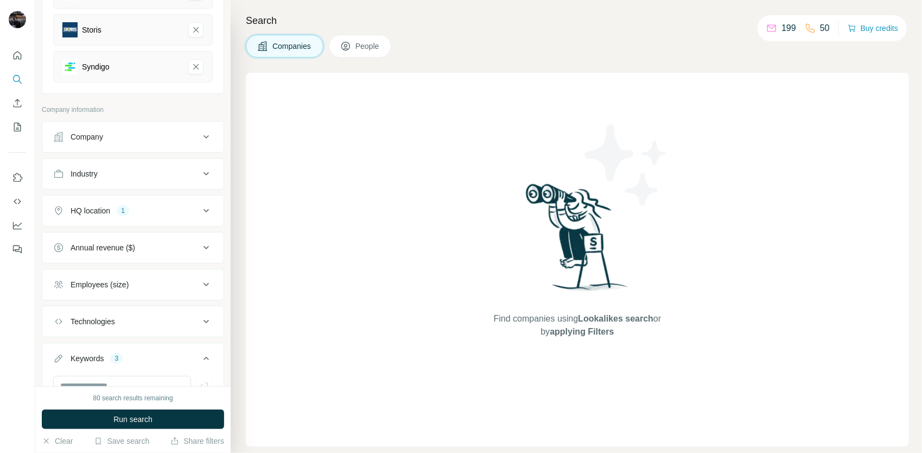
scroll to position [204, 0]
click at [161, 140] on button "Company" at bounding box center [132, 136] width 181 height 26
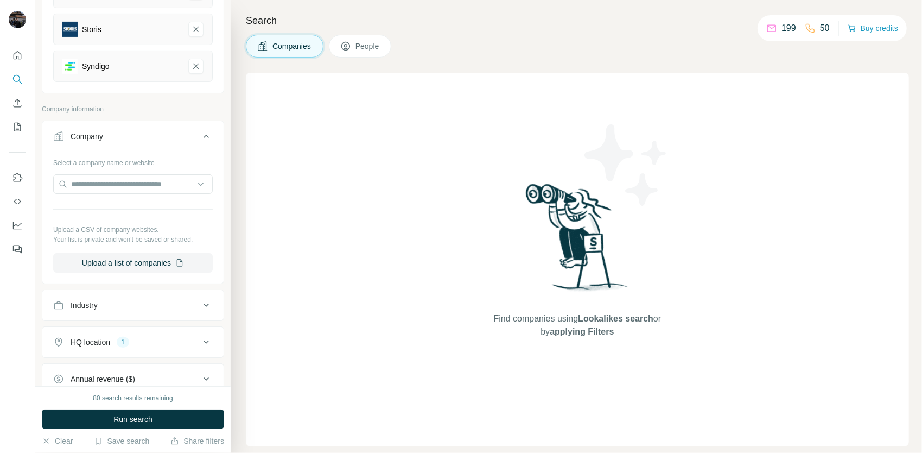
click at [160, 135] on div "Company" at bounding box center [126, 136] width 147 height 11
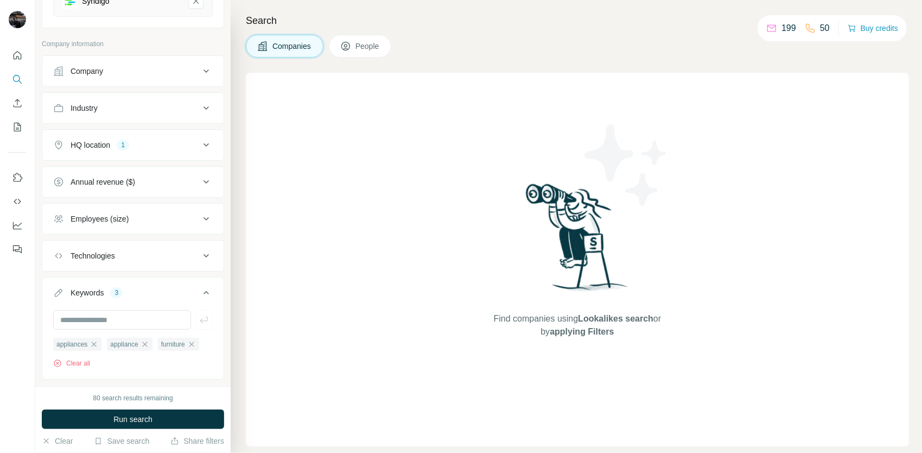
scroll to position [271, 0]
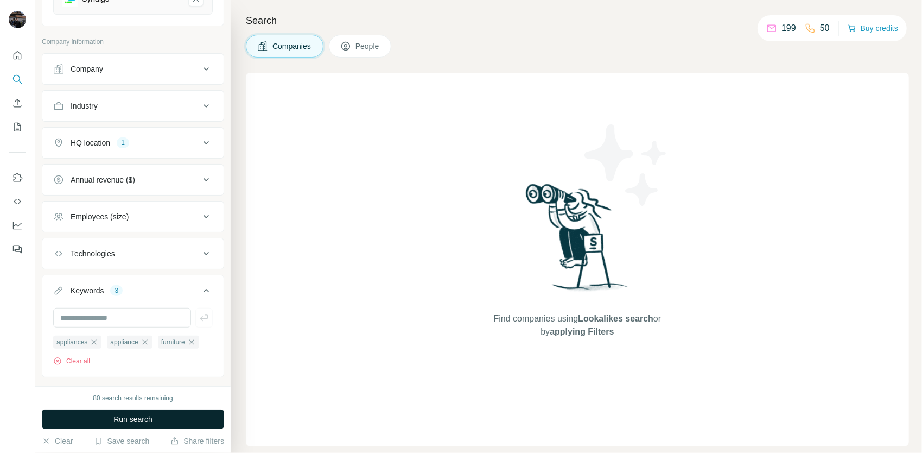
click at [130, 418] on span "Run search" at bounding box center [132, 419] width 39 height 11
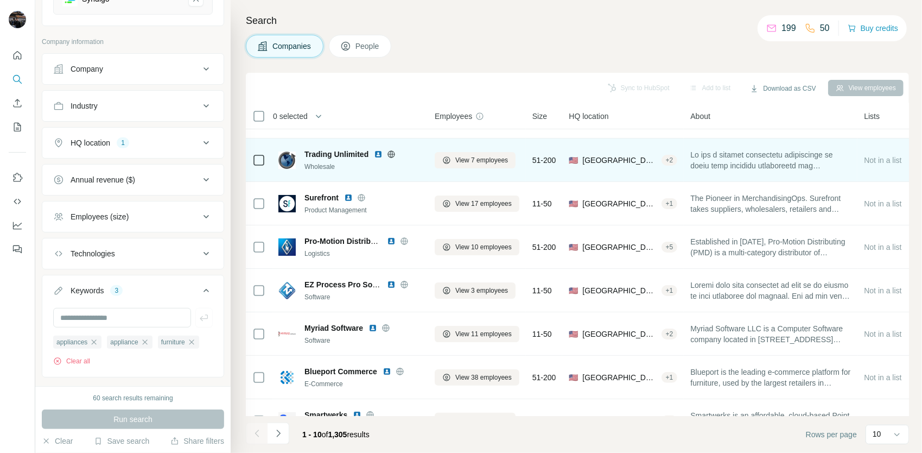
scroll to position [0, 0]
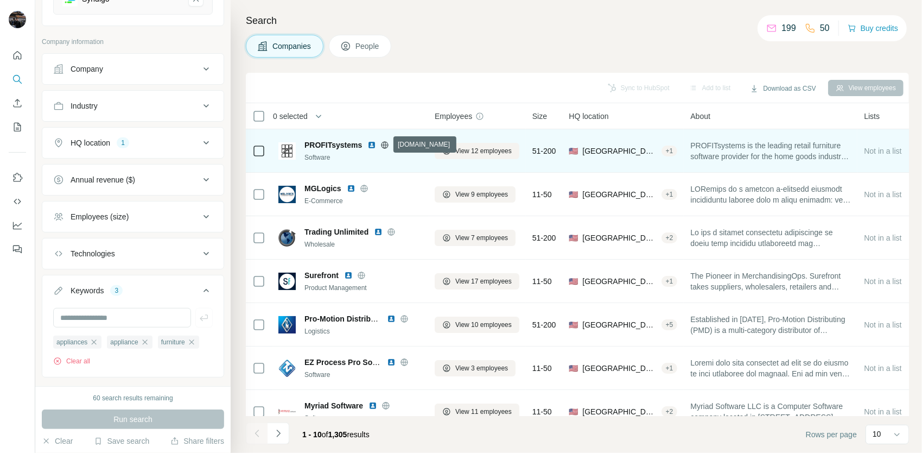
click at [385, 142] on icon at bounding box center [385, 144] width 3 height 7
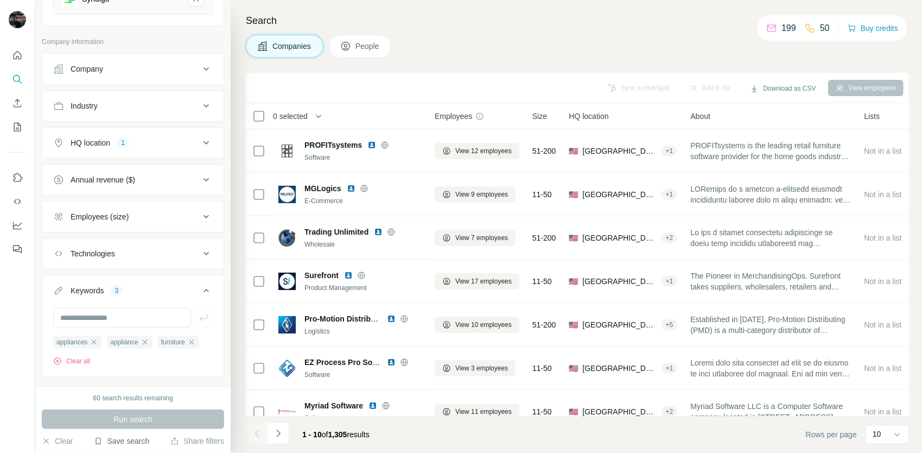
click at [110, 438] on button "Save search" at bounding box center [121, 440] width 55 height 11
click at [125, 400] on div "Save search" at bounding box center [151, 400] width 115 height 22
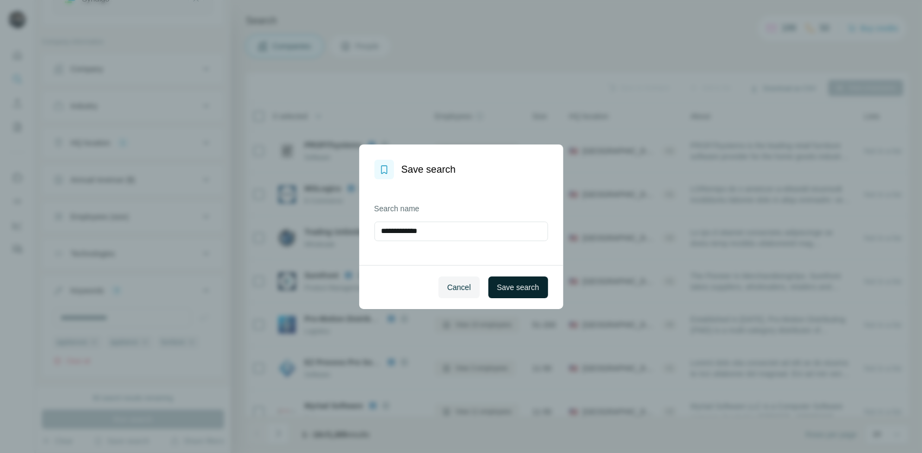
click at [508, 282] on span "Save search" at bounding box center [518, 287] width 42 height 11
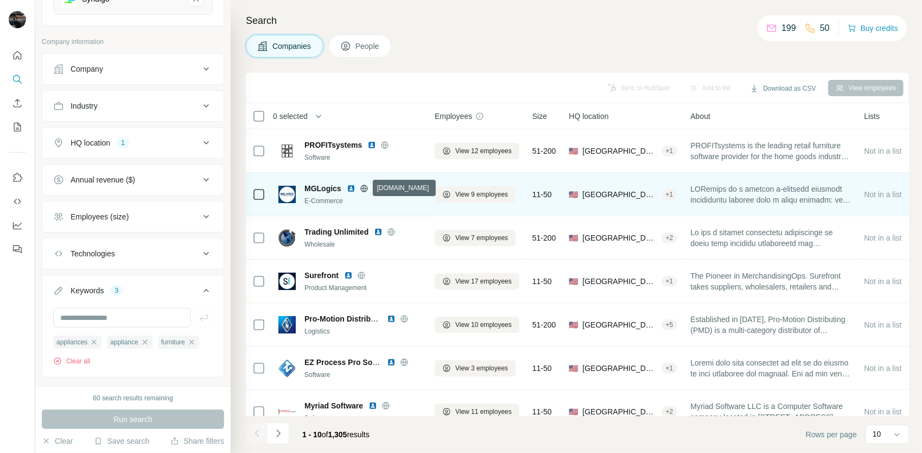
click at [363, 189] on icon at bounding box center [364, 188] width 9 height 9
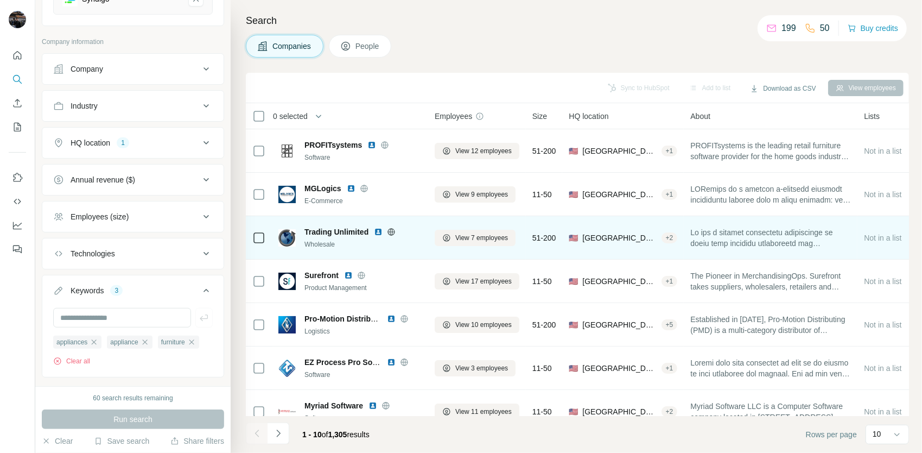
click at [391, 232] on icon at bounding box center [391, 231] width 9 height 9
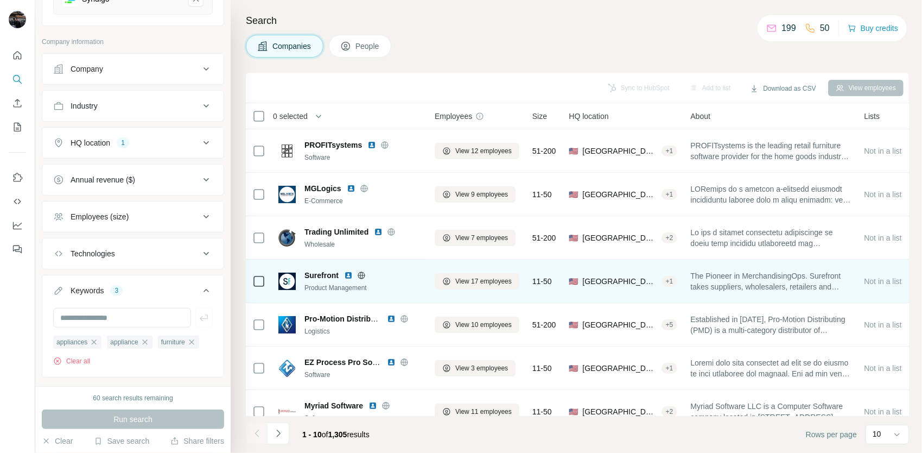
click at [358, 276] on icon at bounding box center [361, 275] width 9 height 9
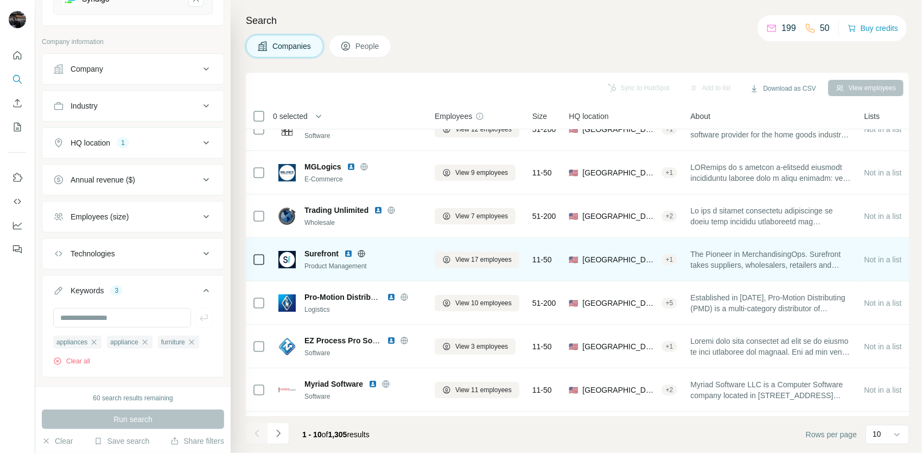
scroll to position [54, 0]
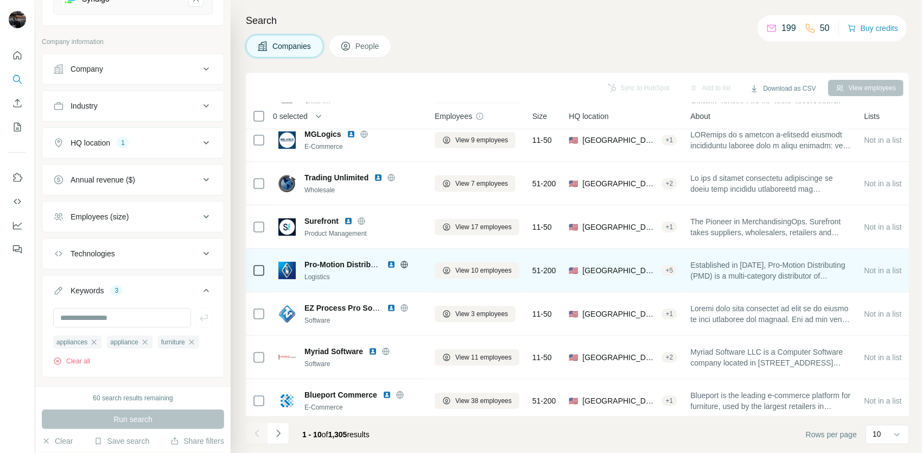
click at [404, 262] on icon at bounding box center [404, 264] width 9 height 9
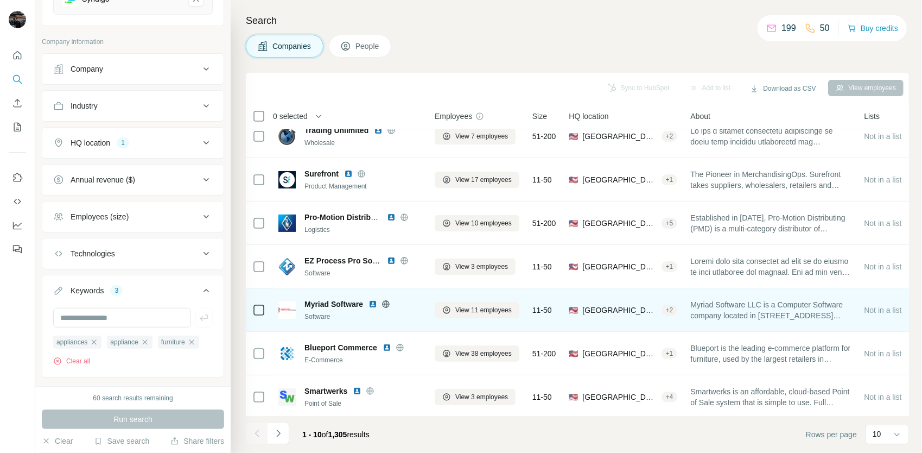
scroll to position [98, 0]
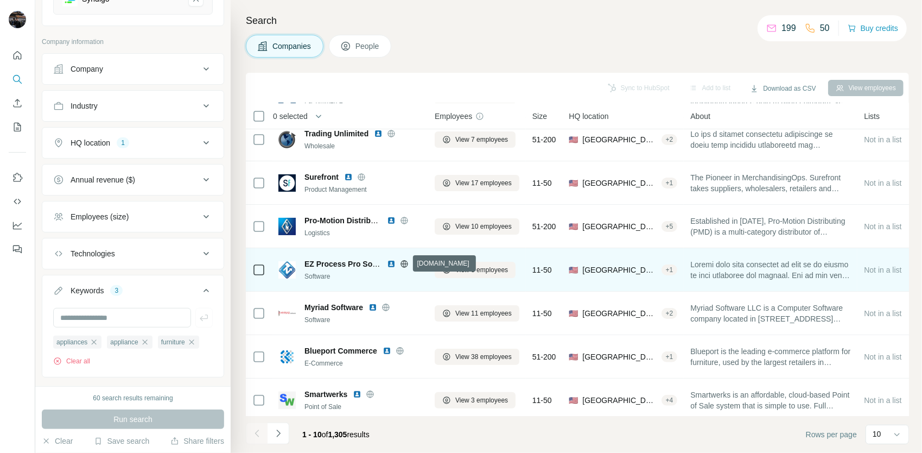
click at [404, 263] on icon at bounding box center [404, 264] width 9 height 9
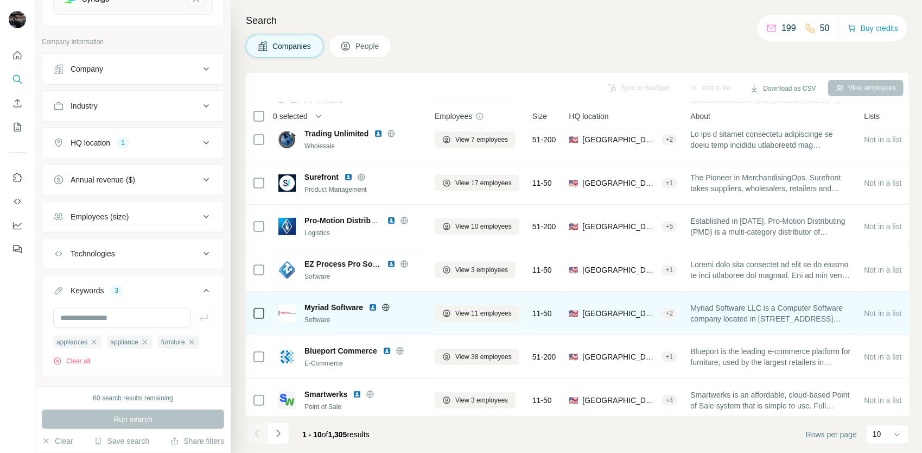
click at [391, 305] on div at bounding box center [386, 307] width 35 height 9
click at [390, 305] on icon at bounding box center [386, 307] width 9 height 9
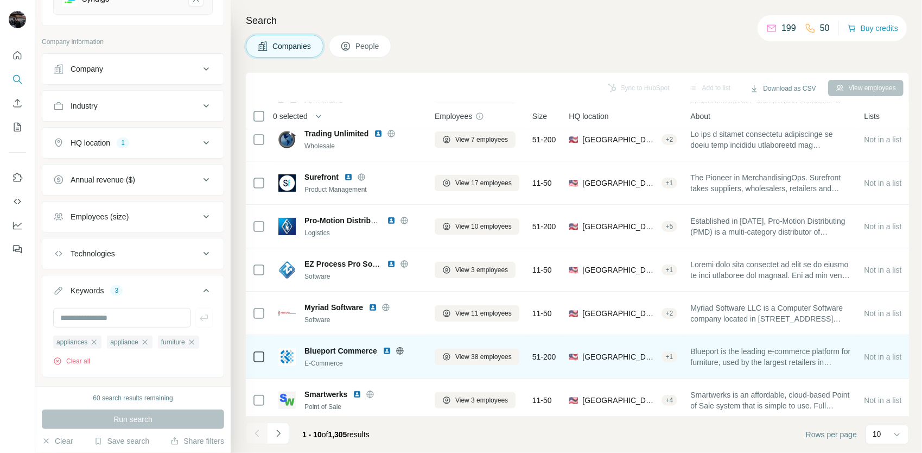
click at [400, 350] on icon at bounding box center [399, 350] width 3 height 7
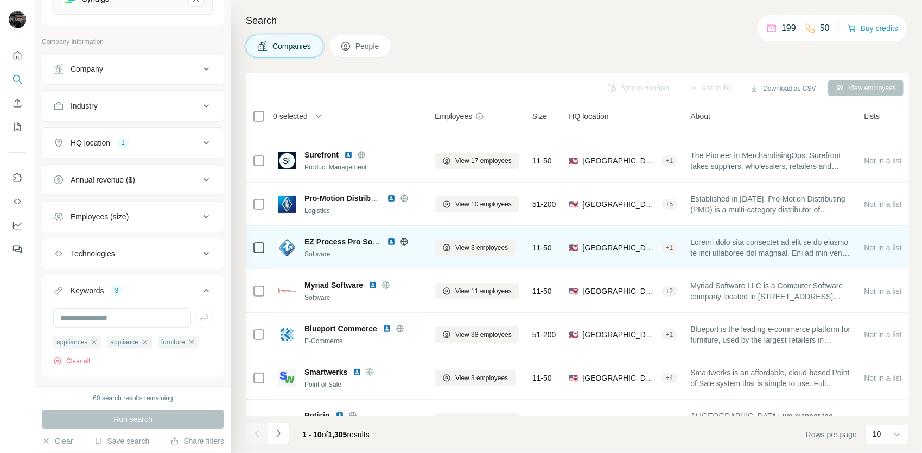
scroll to position [153, 0]
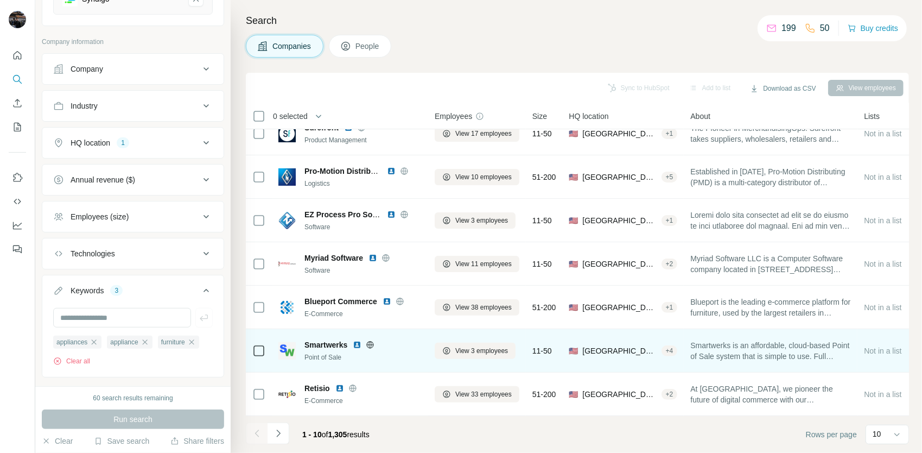
click at [374, 340] on icon at bounding box center [370, 344] width 9 height 9
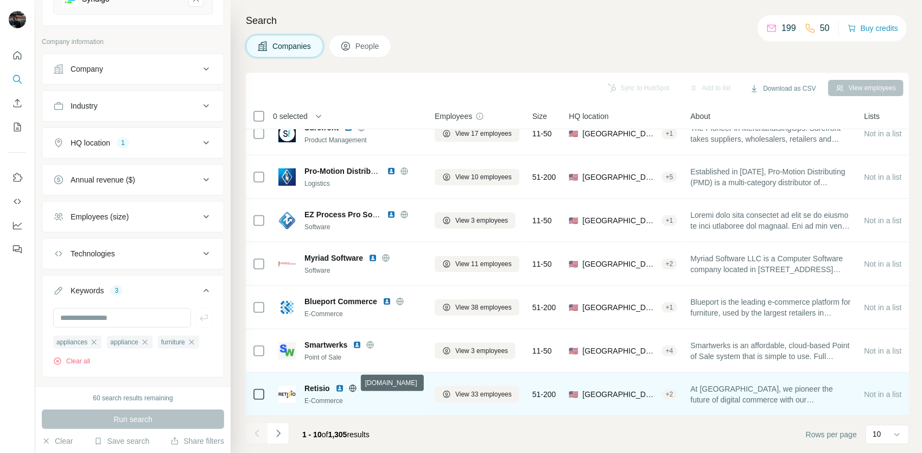
click at [353, 388] on icon at bounding box center [352, 388] width 7 height 1
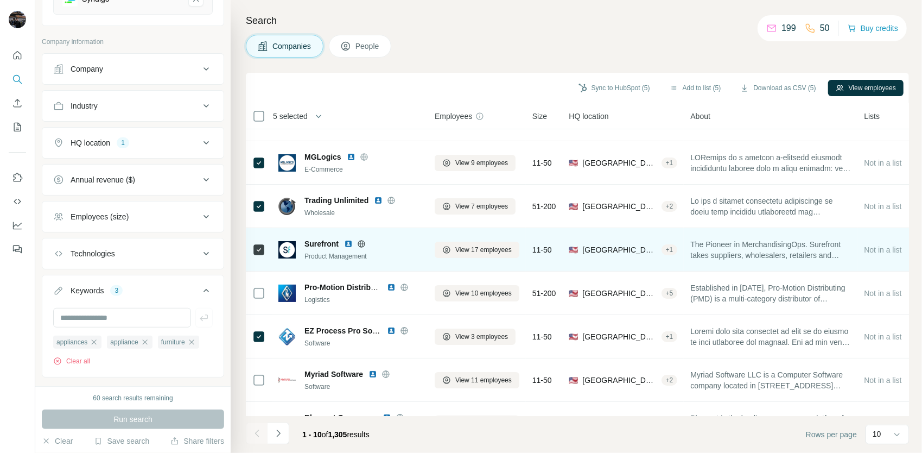
scroll to position [0, 0]
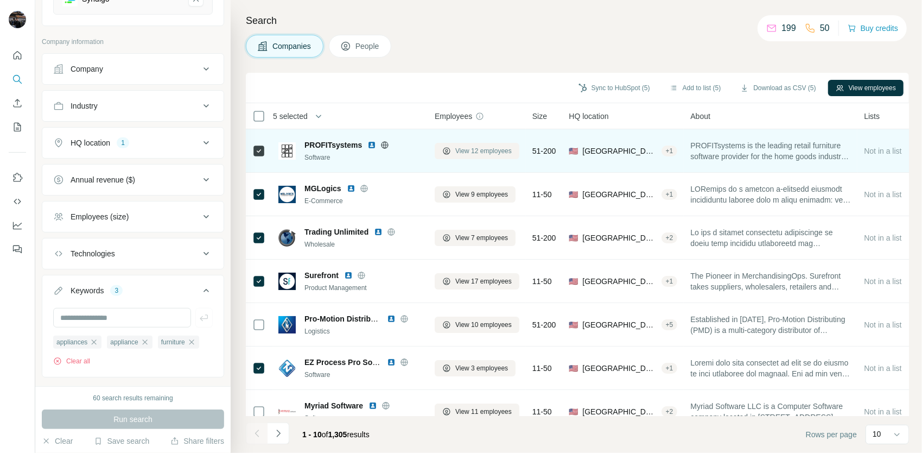
click at [477, 149] on span "View 12 employees" at bounding box center [483, 151] width 56 height 10
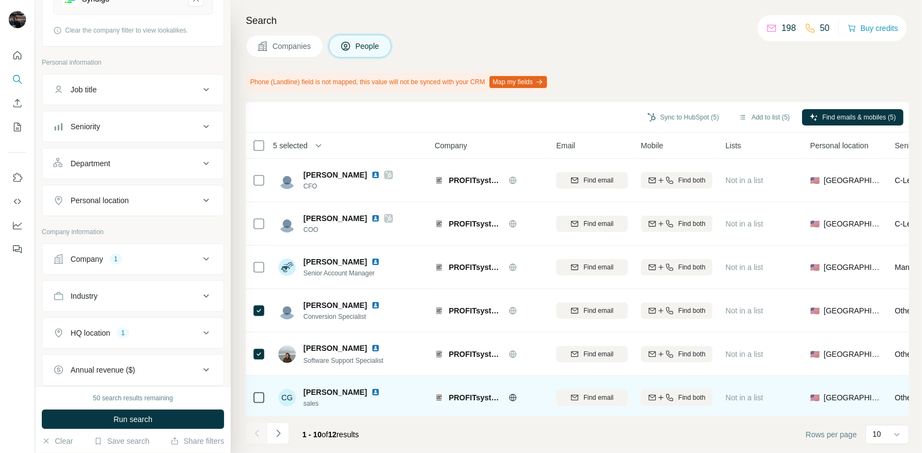
scroll to position [182, 0]
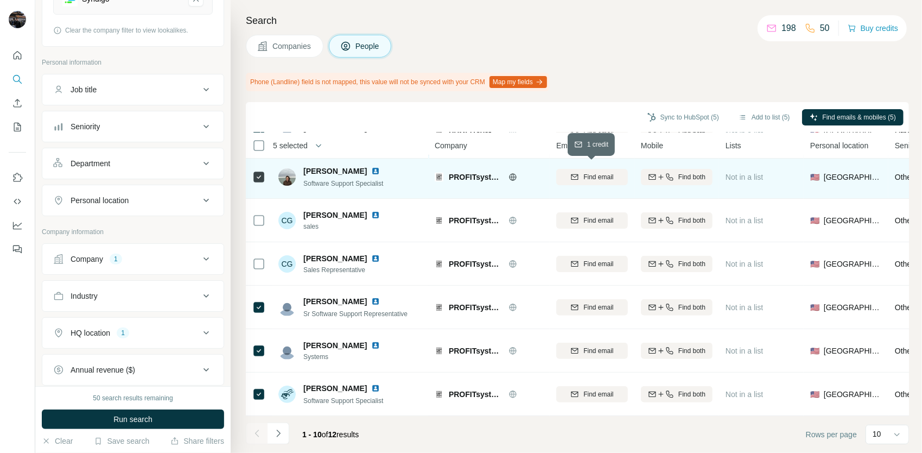
click at [609, 173] on span "Find email" at bounding box center [599, 177] width 30 height 10
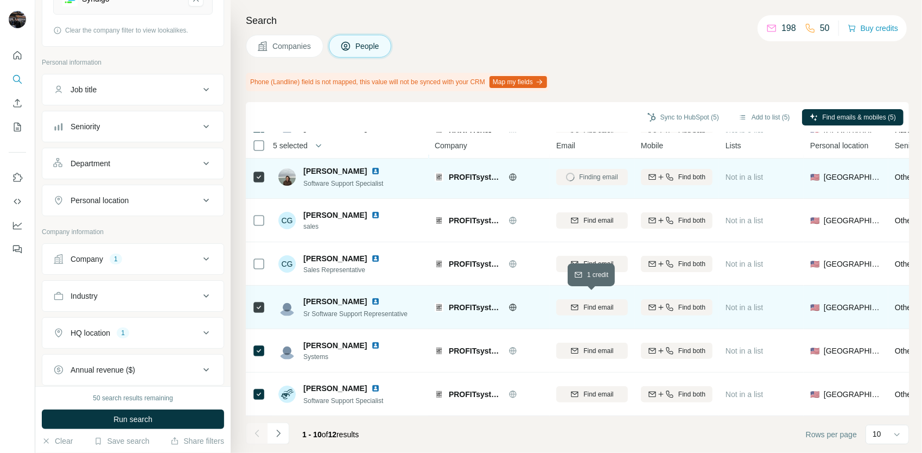
click at [600, 302] on span "Find email" at bounding box center [599, 307] width 30 height 10
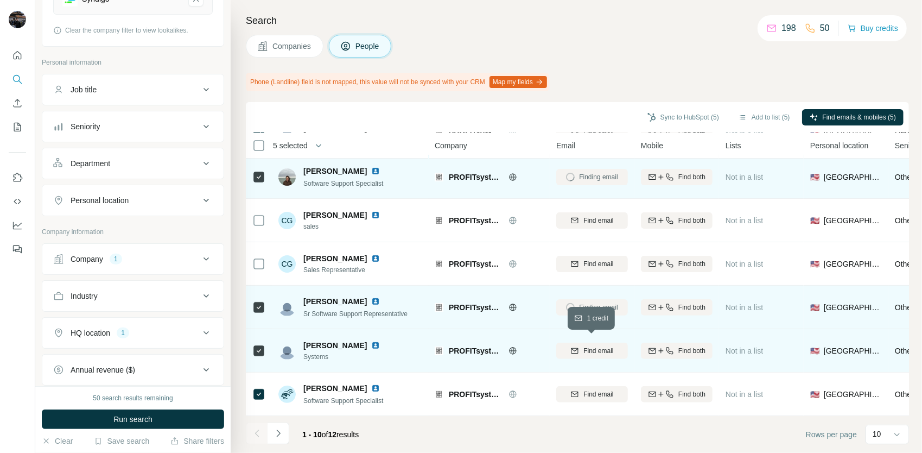
click at [599, 346] on span "Find email" at bounding box center [599, 351] width 30 height 10
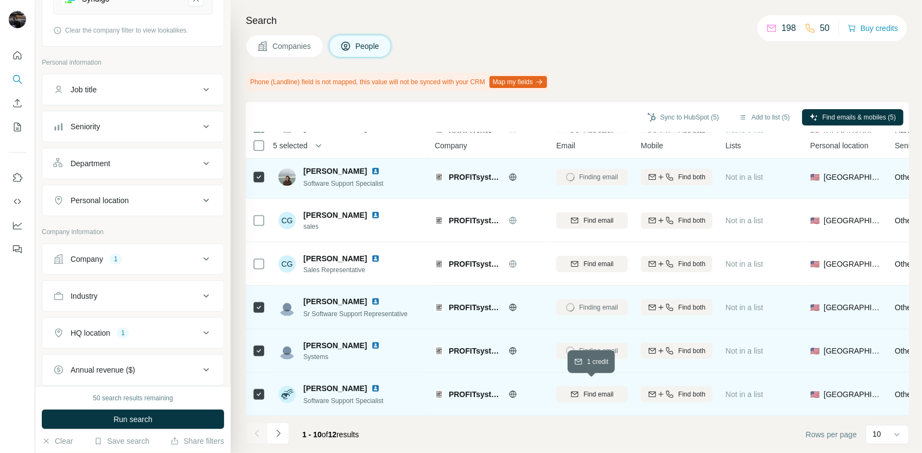
click at [603, 389] on span "Find email" at bounding box center [599, 394] width 30 height 10
click at [296, 50] on span "Companies" at bounding box center [293, 46] width 40 height 11
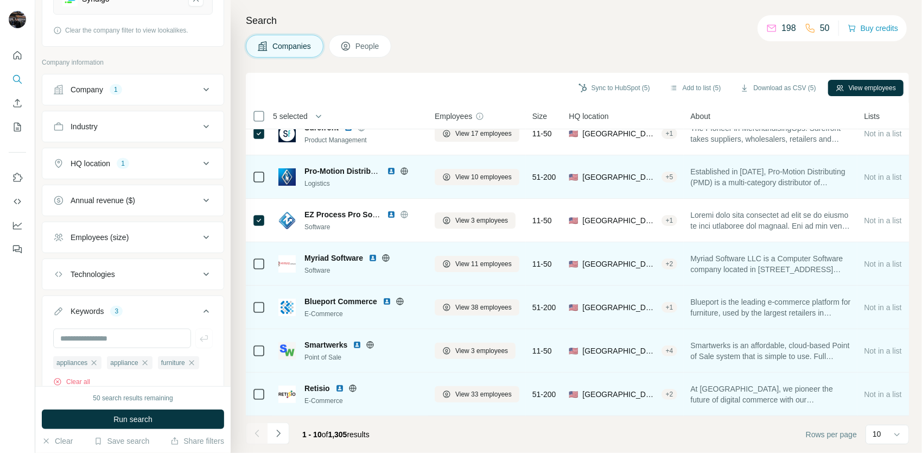
scroll to position [0, 0]
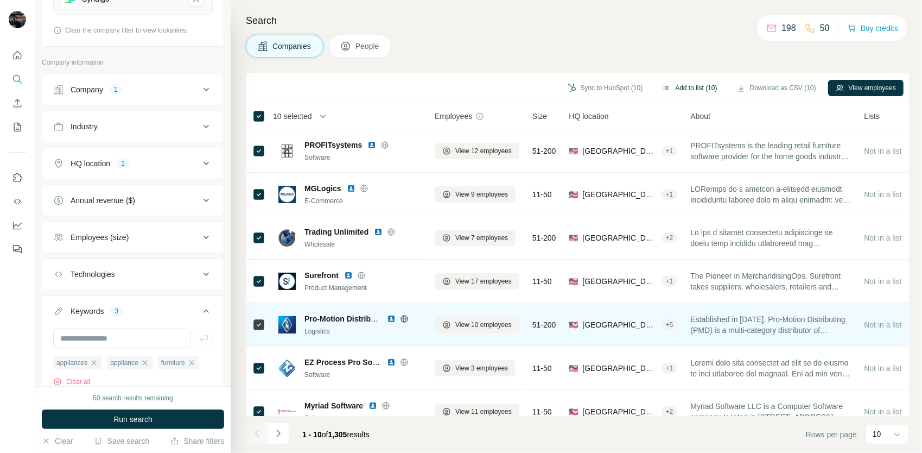
click at [685, 92] on button "Add to list (10)" at bounding box center [690, 88] width 70 height 16
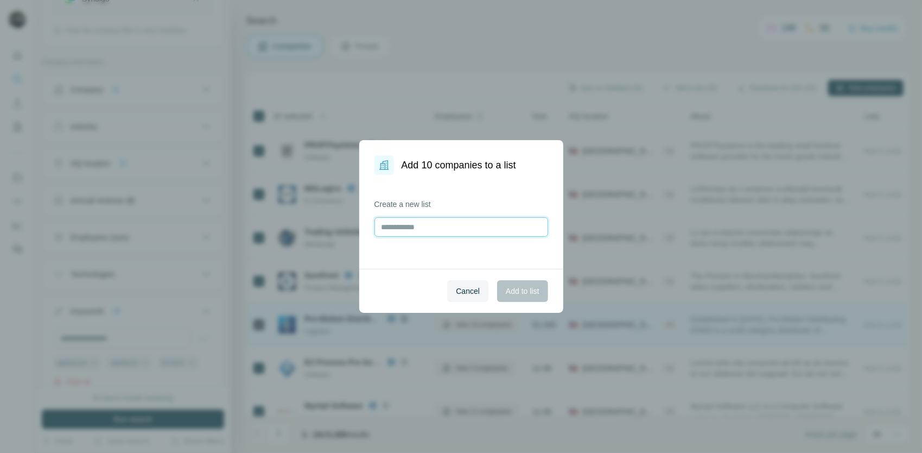
click at [470, 225] on input "text" at bounding box center [462, 227] width 174 height 20
type input "*"
type input "**********"
click at [516, 288] on span "Add to list" at bounding box center [522, 291] width 33 height 11
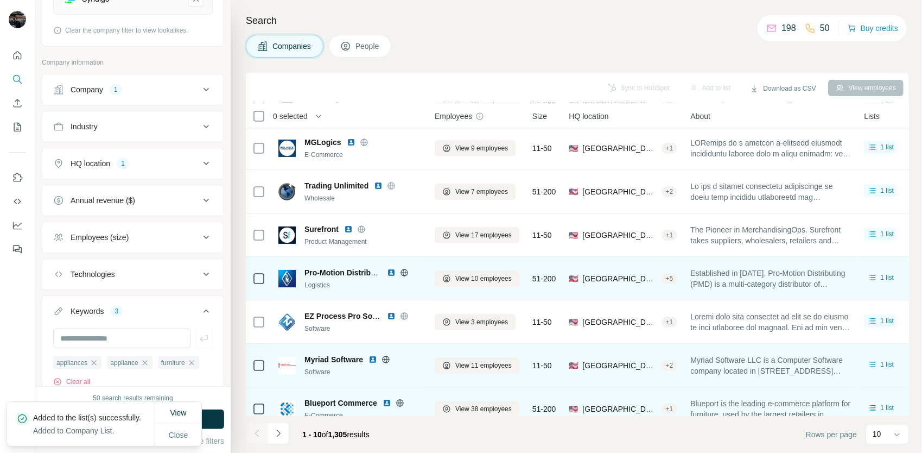
scroll to position [153, 0]
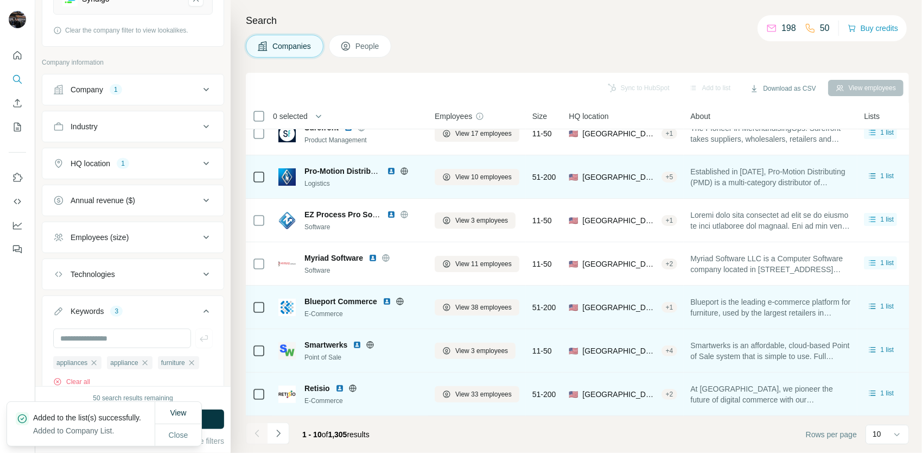
click at [280, 429] on icon "Navigate to next page" at bounding box center [278, 433] width 11 height 11
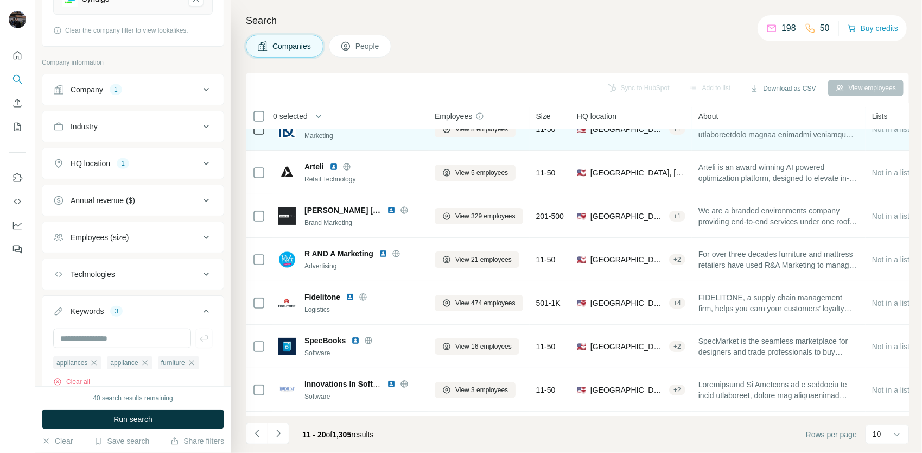
scroll to position [0, 0]
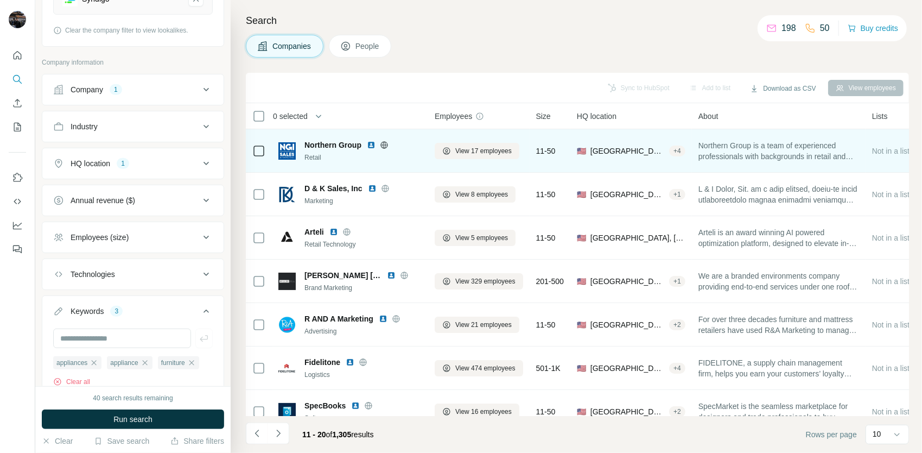
click at [382, 145] on icon at bounding box center [384, 144] width 7 height 7
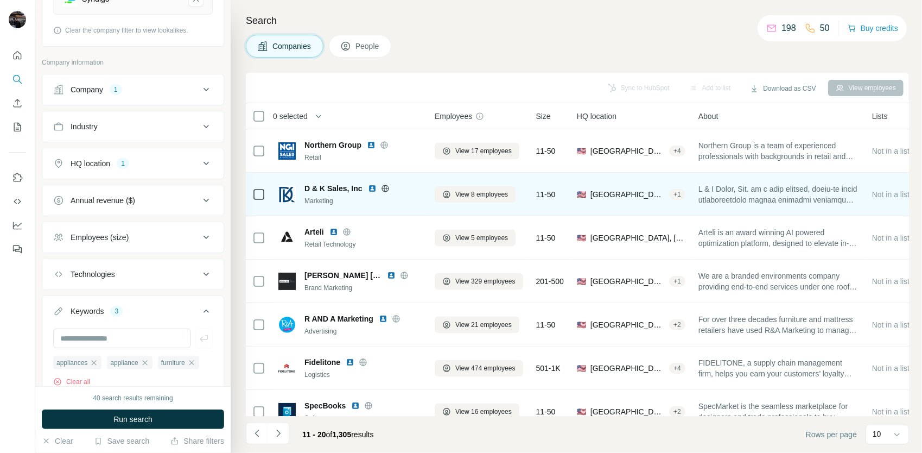
click at [383, 189] on icon at bounding box center [385, 188] width 9 height 9
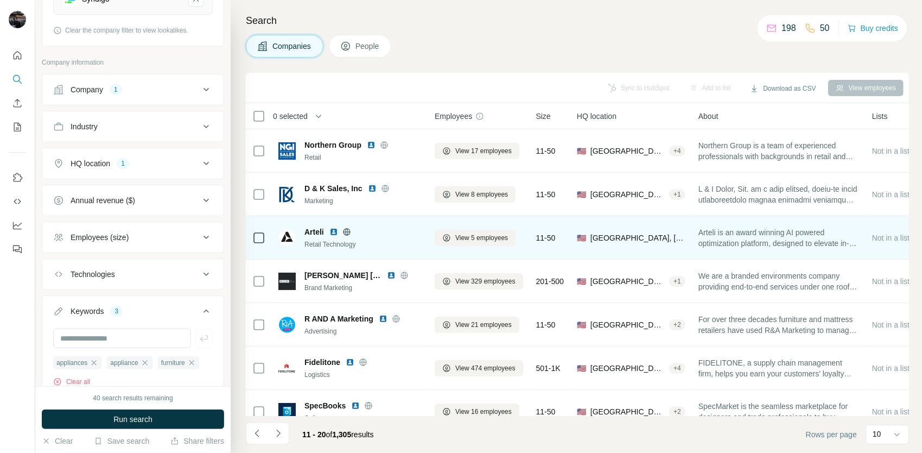
click at [349, 237] on div "Arteli Retail Technology" at bounding box center [363, 237] width 117 height 23
click at [345, 232] on icon at bounding box center [347, 231] width 9 height 9
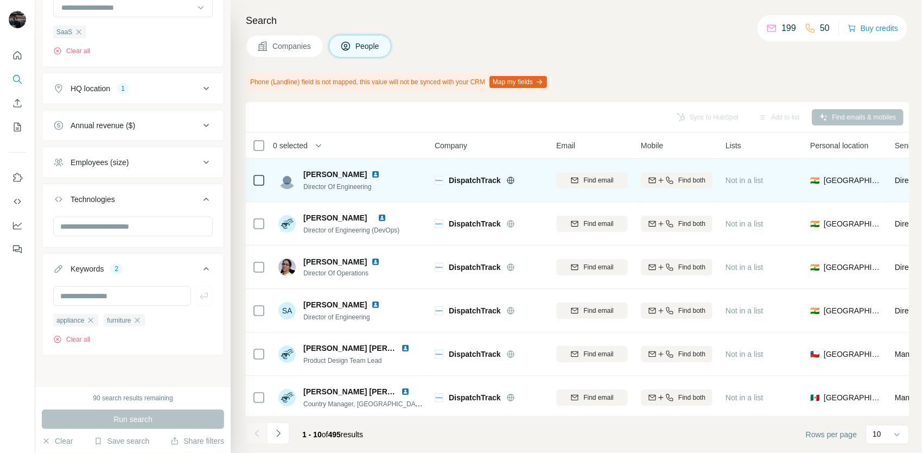
click at [510, 181] on icon at bounding box center [510, 179] width 3 height 7
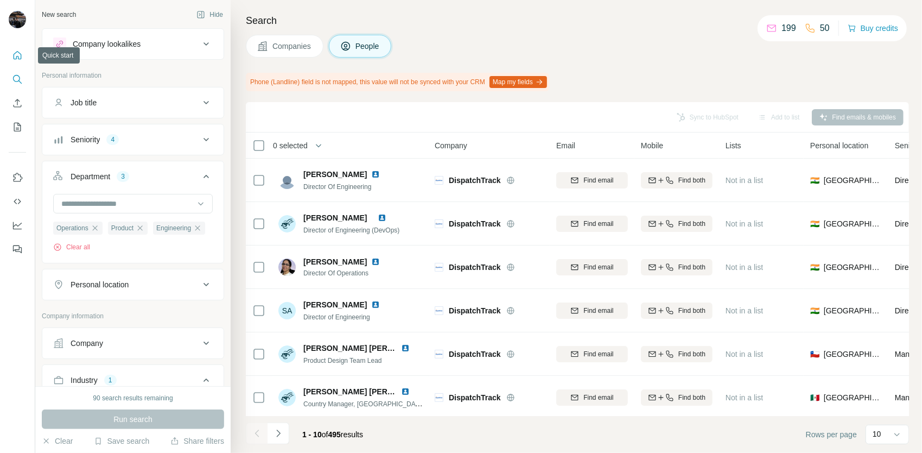
click at [16, 58] on icon "Quick start" at bounding box center [18, 55] width 8 height 8
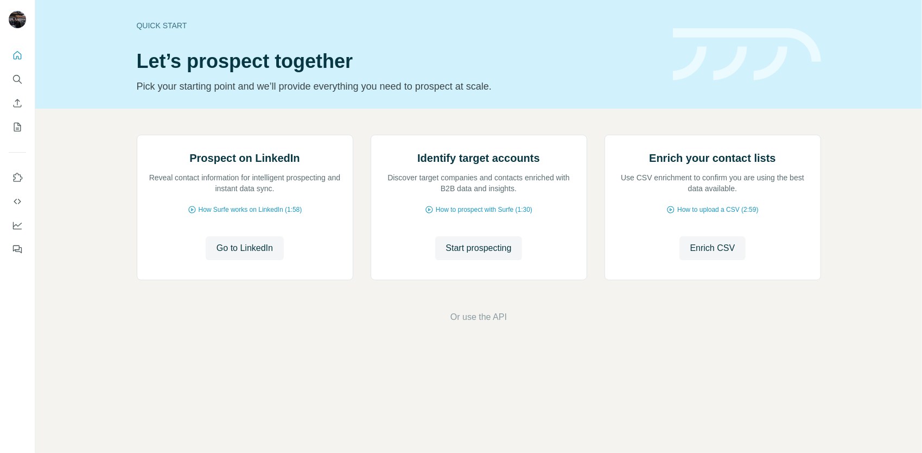
click at [358, 97] on div "Quick start Let’s prospect together Pick your starting point and we’ll provide …" at bounding box center [478, 54] width 887 height 109
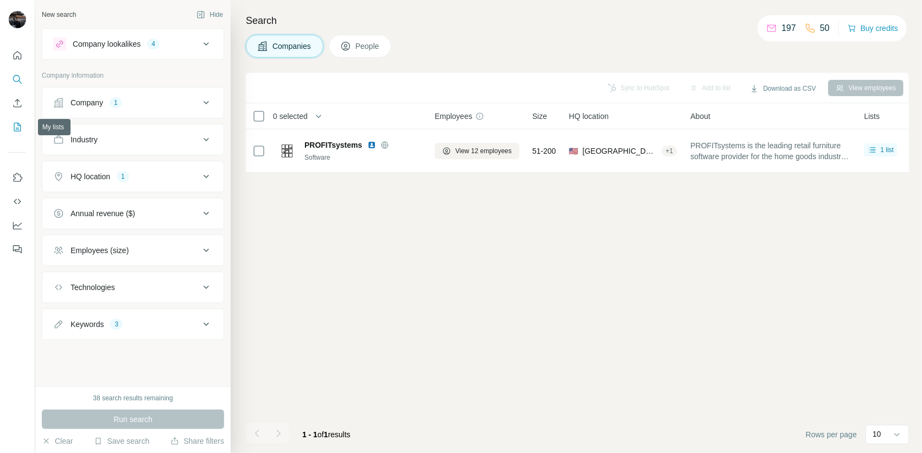
click at [20, 131] on icon "My lists" at bounding box center [17, 127] width 7 height 9
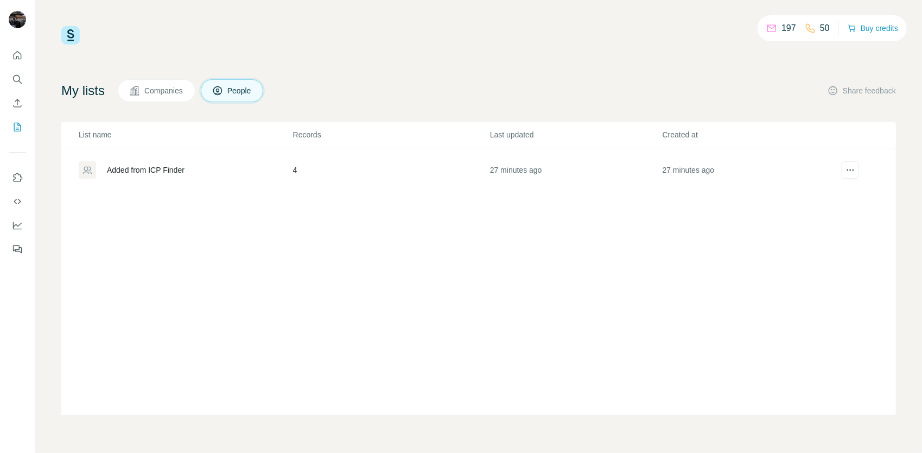
click at [159, 94] on span "Companies" at bounding box center [164, 90] width 40 height 11
click at [173, 94] on span "Companies" at bounding box center [164, 90] width 40 height 11
click at [225, 168] on div "Company List" at bounding box center [185, 169] width 213 height 17
click at [127, 172] on div "Company List" at bounding box center [130, 169] width 47 height 11
